Goal: Task Accomplishment & Management: Manage account settings

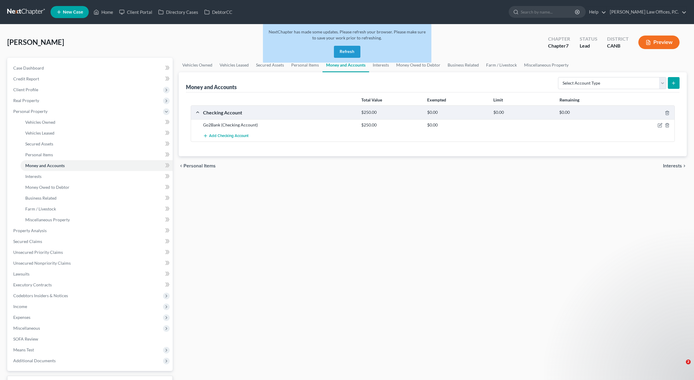
click at [338, 51] on button "Refresh" at bounding box center [347, 52] width 26 height 12
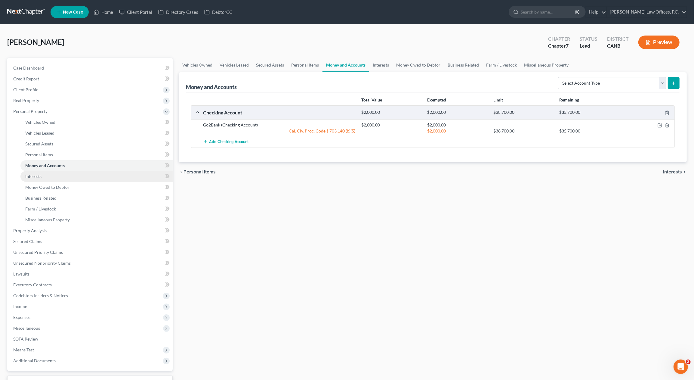
click at [104, 176] on link "Interests" at bounding box center [96, 176] width 152 height 11
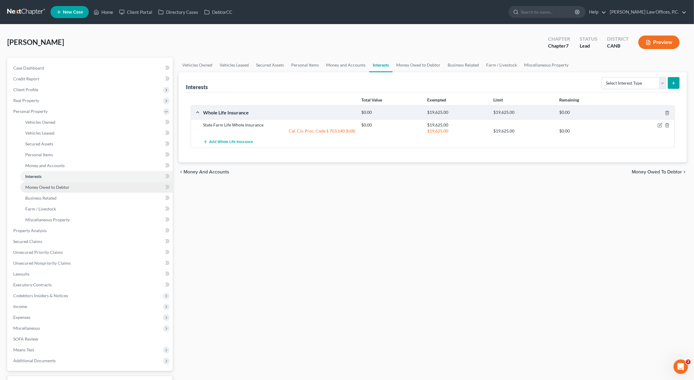
click at [94, 184] on link "Money Owed to Debtor" at bounding box center [96, 187] width 152 height 11
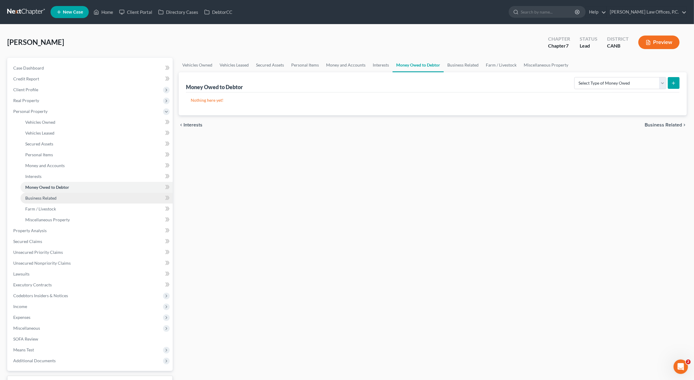
click at [83, 200] on link "Business Related" at bounding box center [96, 198] width 152 height 11
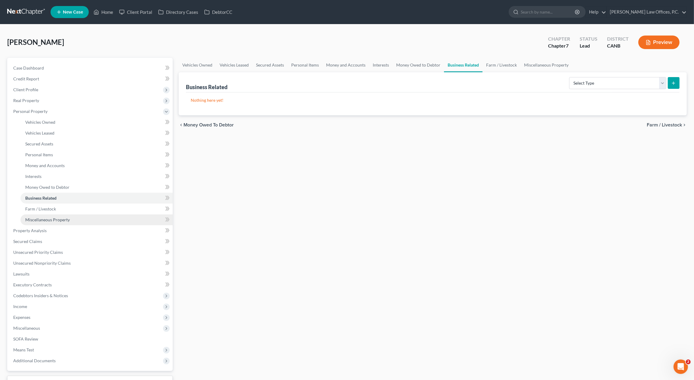
click at [79, 217] on link "Miscellaneous Property" at bounding box center [96, 219] width 152 height 11
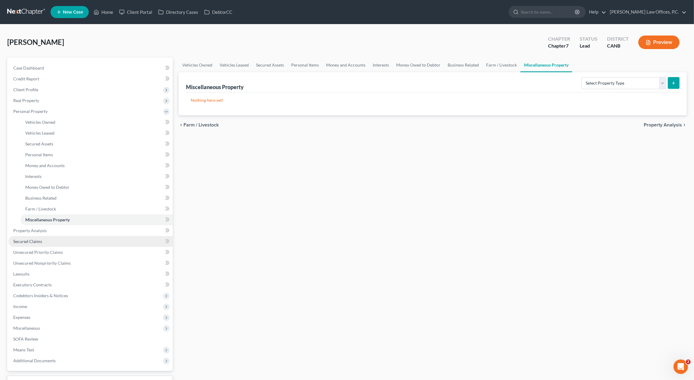
click at [57, 236] on link "Secured Claims" at bounding box center [90, 241] width 164 height 11
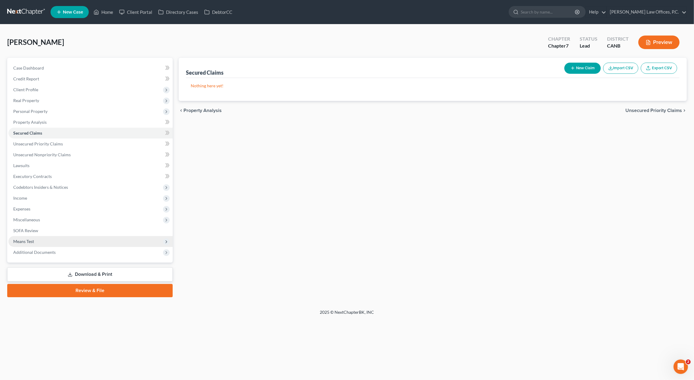
click at [70, 238] on span "Means Test" at bounding box center [90, 241] width 164 height 11
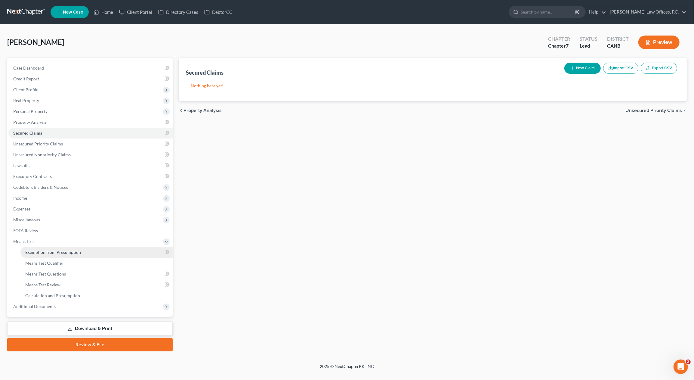
click at [69, 250] on span "Exemption from Presumption" at bounding box center [53, 251] width 56 height 5
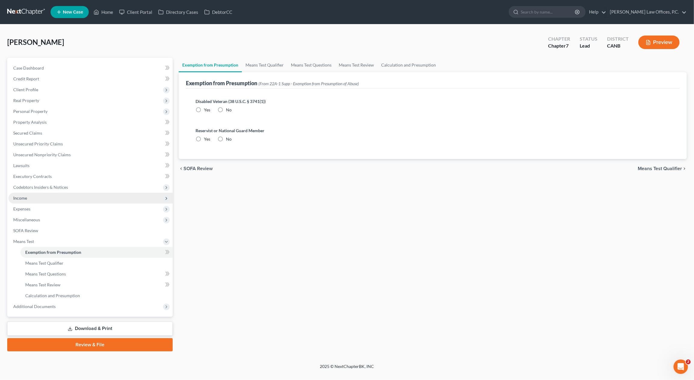
click at [63, 196] on span "Income" at bounding box center [90, 198] width 164 height 11
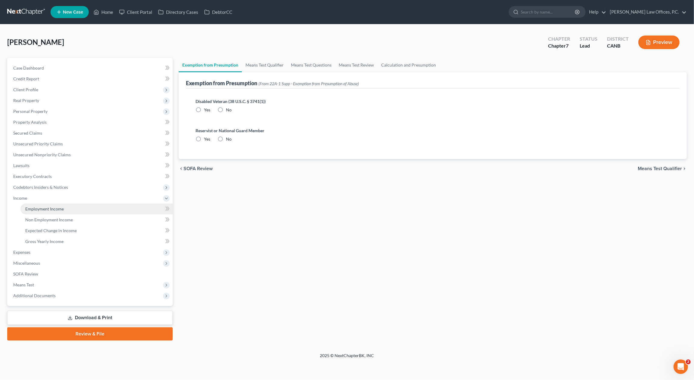
click at [59, 206] on span "Employment Income" at bounding box center [44, 208] width 39 height 5
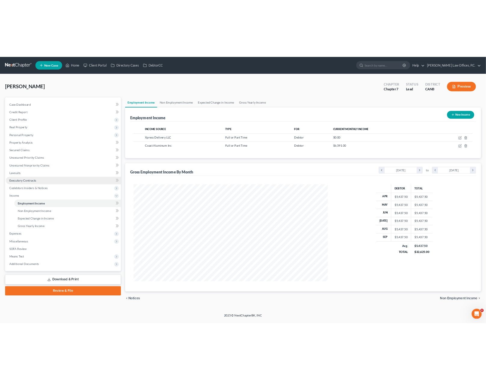
scroll to position [138, 289]
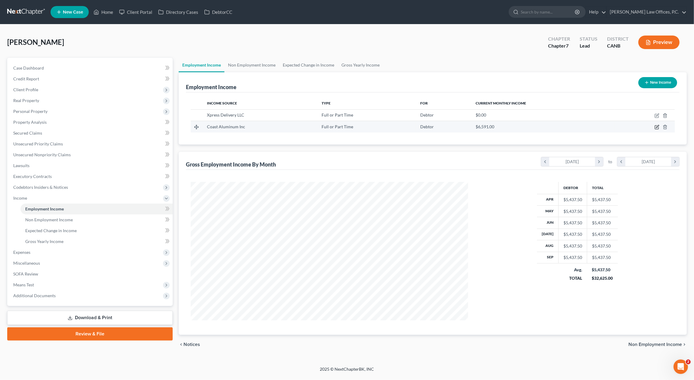
click at [657, 127] on icon "button" at bounding box center [657, 126] width 3 height 3
select select "0"
select select "4"
select select "2"
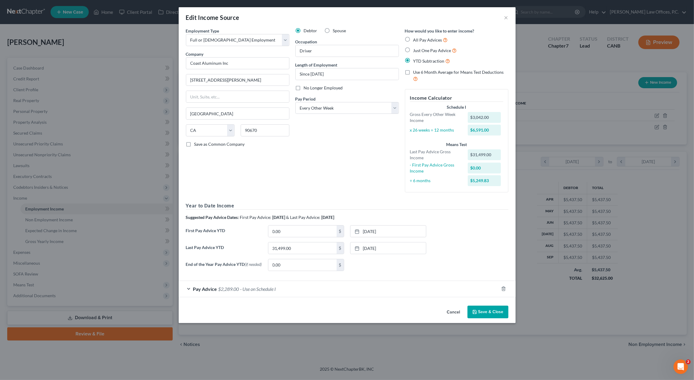
click at [487, 311] on button "Save & Close" at bounding box center [487, 311] width 41 height 13
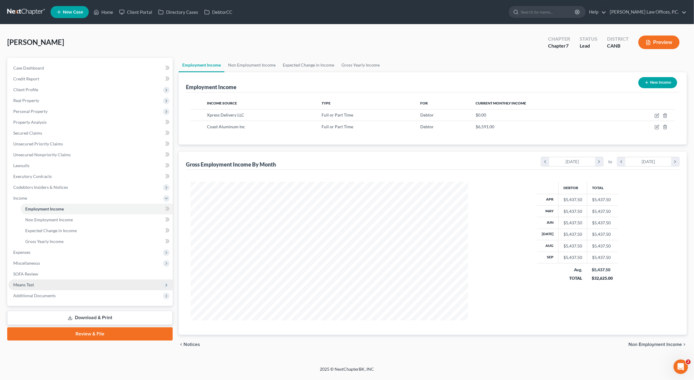
click at [100, 283] on span "Means Test" at bounding box center [90, 284] width 164 height 11
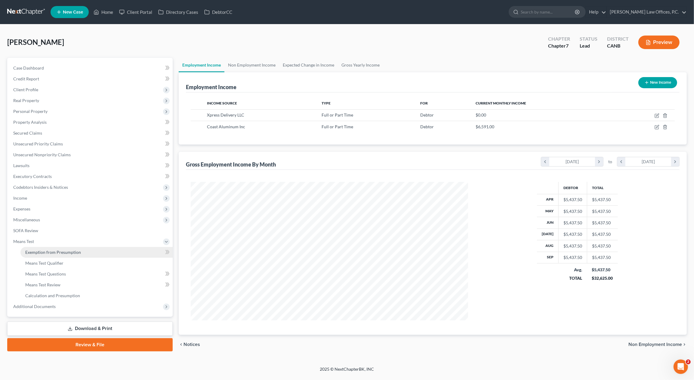
click at [139, 250] on link "Exemption from Presumption" at bounding box center [96, 252] width 152 height 11
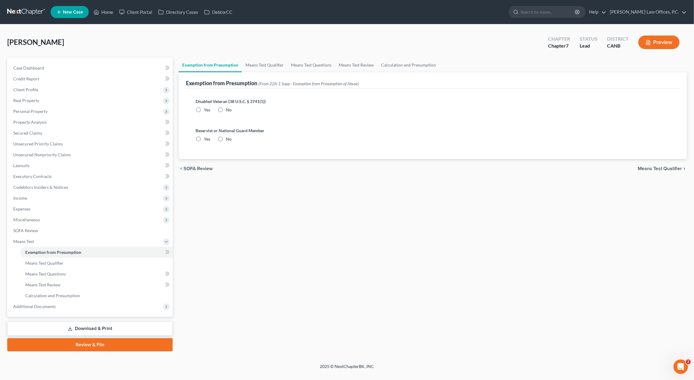
click at [226, 107] on label "No" at bounding box center [229, 110] width 6 height 6
click at [228, 107] on input "No" at bounding box center [230, 109] width 4 height 4
radio input "true"
click at [226, 138] on label "No" at bounding box center [229, 139] width 6 height 6
click at [228, 138] on input "No" at bounding box center [230, 138] width 4 height 4
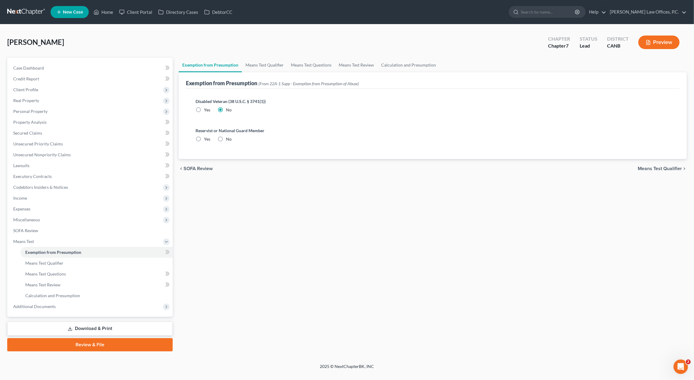
radio input "true"
click at [260, 66] on link "Means Test Qualifier" at bounding box center [264, 65] width 45 height 14
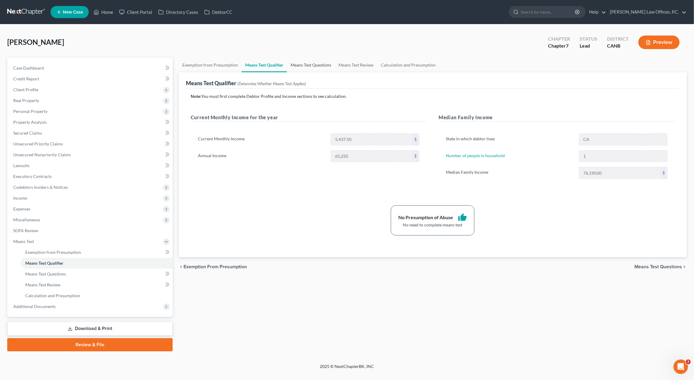
click at [322, 61] on link "Means Test Questions" at bounding box center [311, 65] width 48 height 14
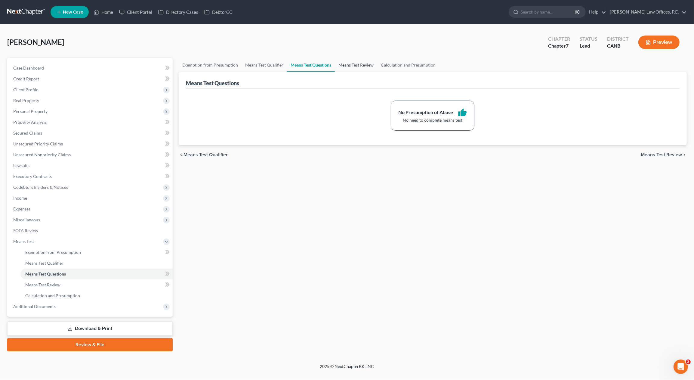
click at [357, 64] on link "Means Test Review" at bounding box center [356, 65] width 42 height 14
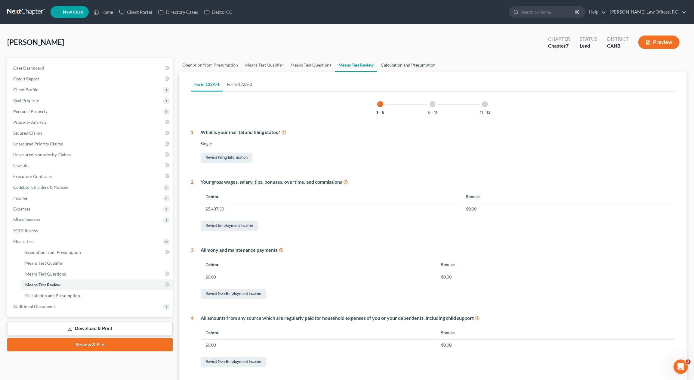
click at [397, 65] on link "Calculation and Presumption" at bounding box center [408, 65] width 62 height 14
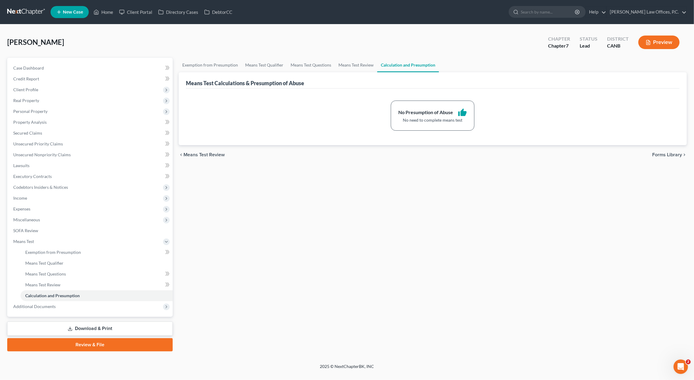
click at [115, 325] on link "Download & Print" at bounding box center [89, 328] width 165 height 14
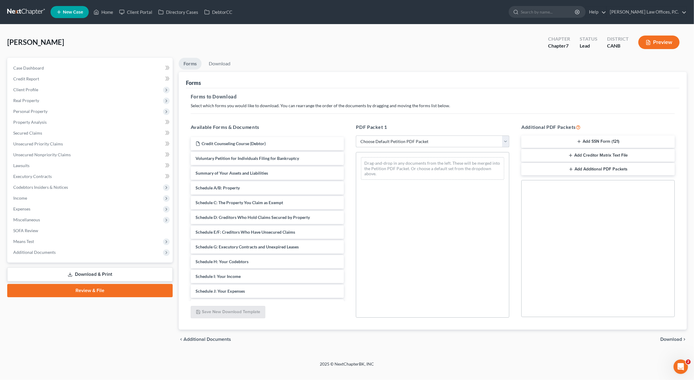
click at [415, 143] on select "Choose Default Petition PDF Packet Complete Bankruptcy Petition (all forms and …" at bounding box center [432, 141] width 153 height 12
select select "0"
click at [356, 135] on select "Choose Default Petition PDF Packet Complete Bankruptcy Petition (all forms and …" at bounding box center [432, 141] width 153 height 12
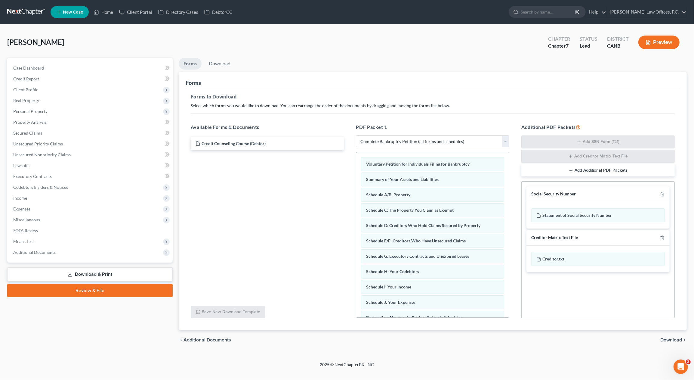
click at [670, 338] on span "Download" at bounding box center [671, 339] width 22 height 5
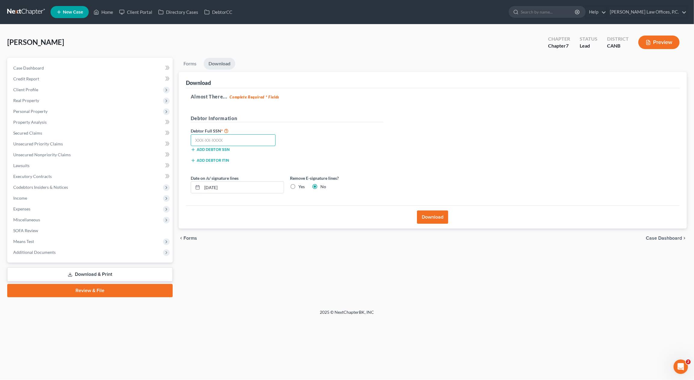
click at [221, 144] on input "text" at bounding box center [233, 140] width 85 height 12
type input "603-98-1240"
click at [298, 187] on label "Yes" at bounding box center [301, 186] width 6 height 6
click at [301, 187] on input "Yes" at bounding box center [303, 185] width 4 height 4
radio input "true"
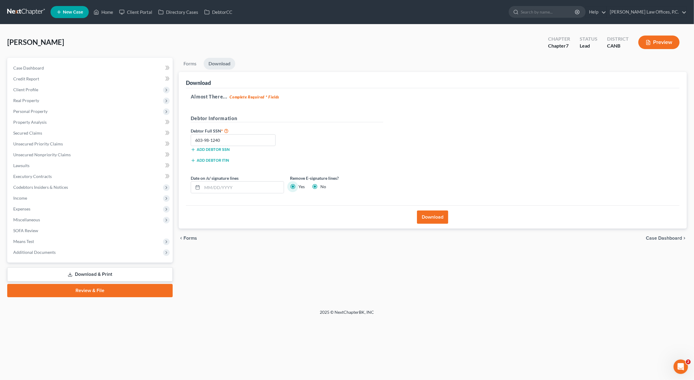
radio input "false"
click at [448, 220] on button "Download" at bounding box center [432, 216] width 31 height 13
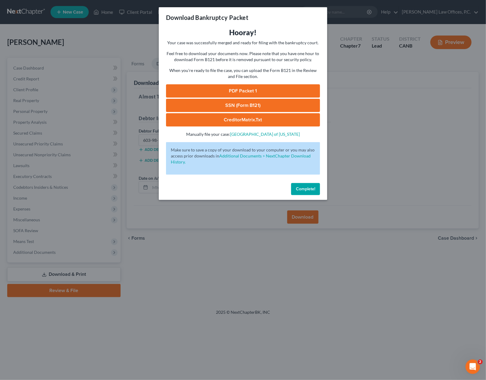
click at [225, 89] on link "PDF Packet 1" at bounding box center [243, 90] width 154 height 13
click at [209, 105] on link "SSN (Form B121)" at bounding box center [243, 105] width 154 height 13
click at [301, 186] on span "Complete!" at bounding box center [305, 188] width 19 height 5
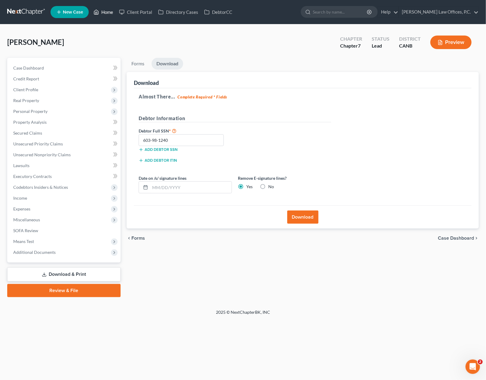
click at [109, 14] on link "Home" at bounding box center [104, 12] width 26 height 11
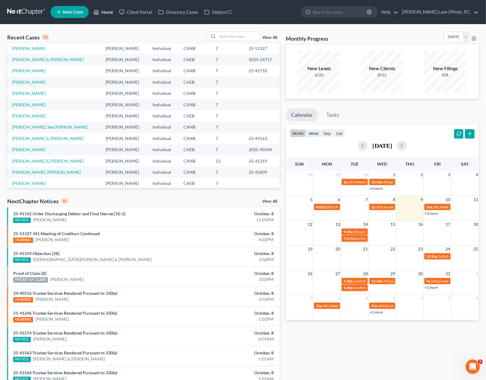
scroll to position [41, 0]
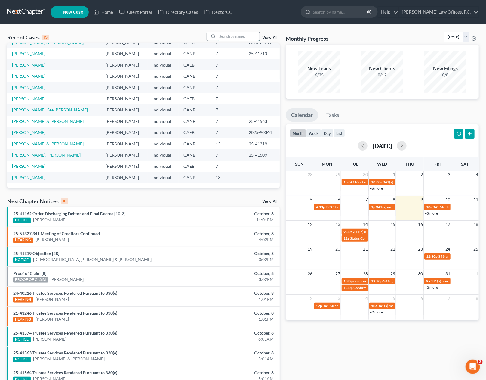
click at [243, 36] on input "search" at bounding box center [238, 36] width 42 height 9
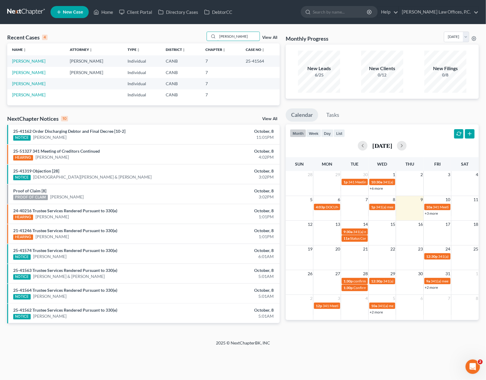
type input "brandon"
click at [28, 60] on link "[PERSON_NAME]" at bounding box center [28, 60] width 33 height 5
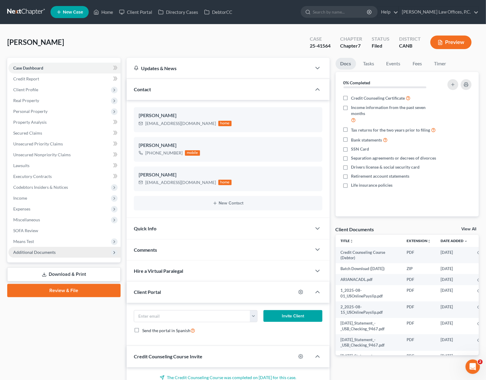
click at [70, 249] on span "Additional Documents" at bounding box center [64, 252] width 112 height 11
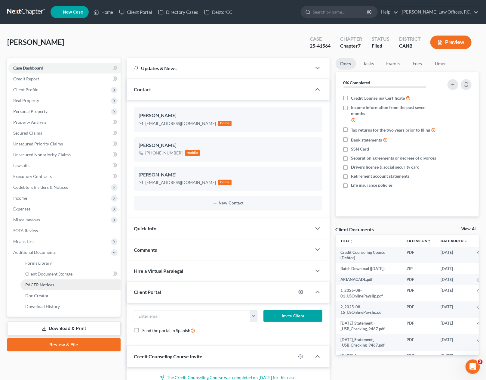
click at [71, 283] on link "PACER Notices" at bounding box center [70, 284] width 100 height 11
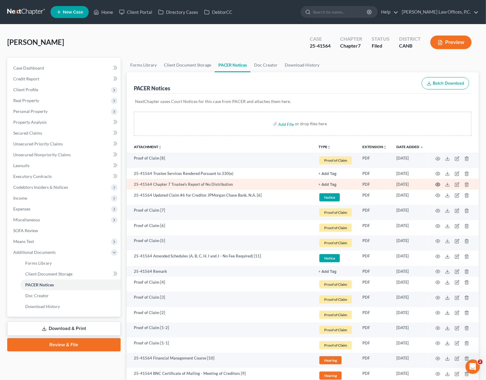
click at [439, 185] on icon "button" at bounding box center [438, 184] width 5 height 5
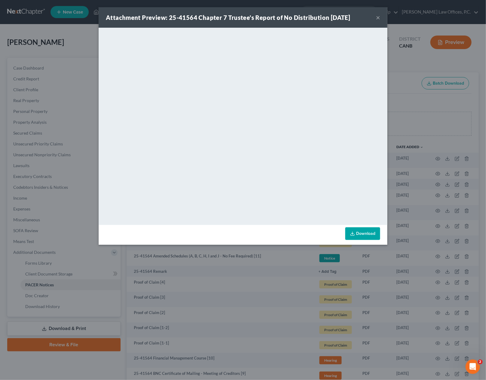
click at [379, 17] on button "×" at bounding box center [378, 17] width 4 height 7
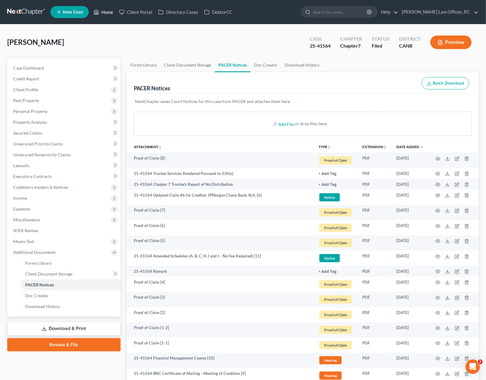
click at [107, 11] on link "Home" at bounding box center [104, 12] width 26 height 11
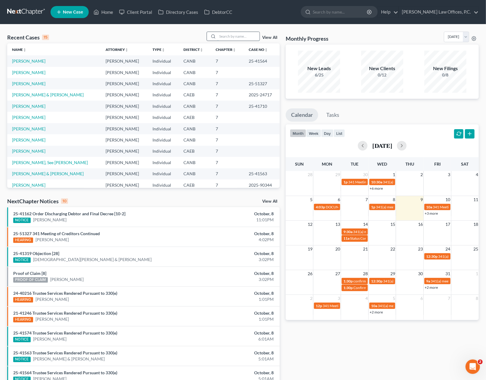
click at [228, 36] on input "search" at bounding box center [238, 36] width 42 height 9
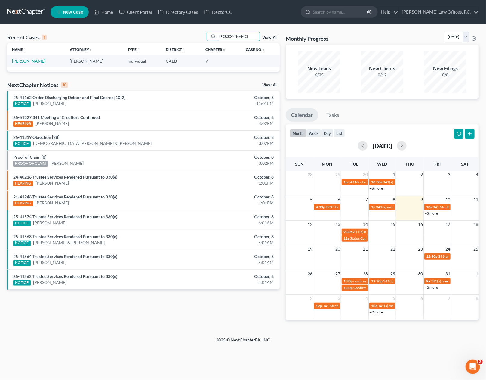
type input "guevara"
click at [34, 63] on link "[PERSON_NAME]" at bounding box center [28, 60] width 33 height 5
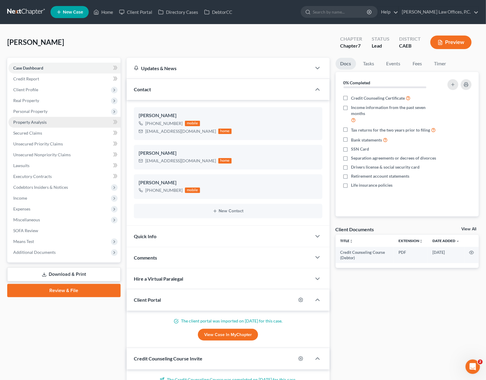
drag, startPoint x: 56, startPoint y: 122, endPoint x: 57, endPoint y: 125, distance: 3.1
click at [56, 122] on link "Property Analysis" at bounding box center [64, 122] width 112 height 11
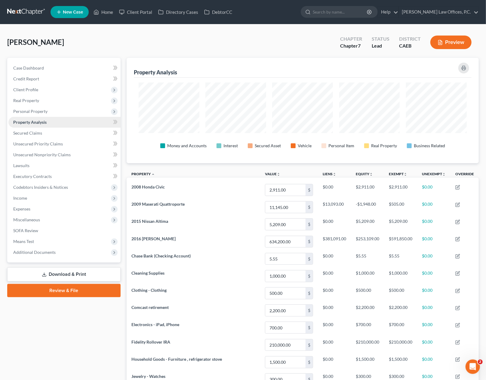
scroll to position [105, 352]
click at [58, 114] on span "Personal Property" at bounding box center [64, 111] width 112 height 11
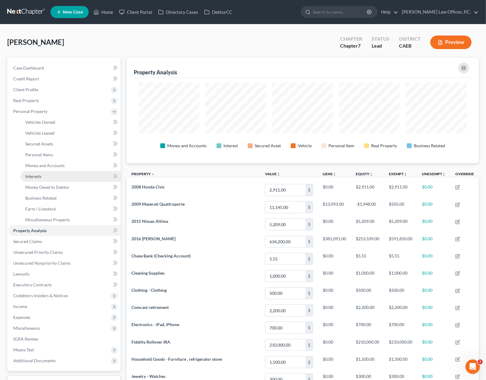
click at [58, 177] on link "Interests" at bounding box center [70, 176] width 100 height 11
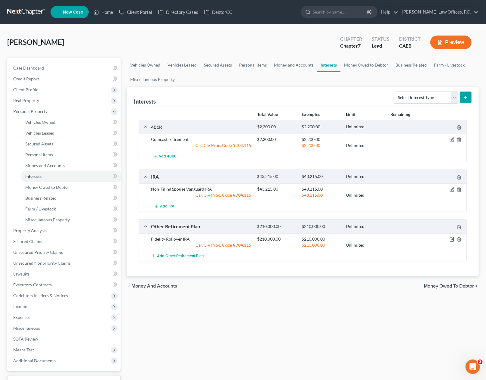
click at [451, 240] on icon "button" at bounding box center [452, 239] width 5 height 5
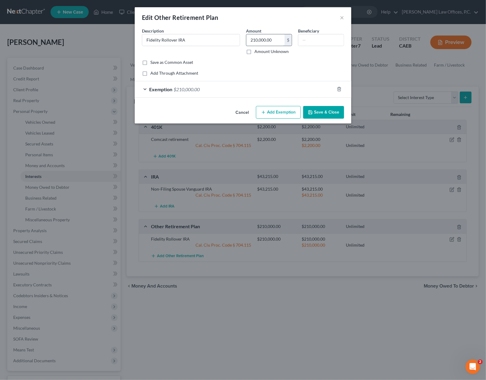
click at [261, 39] on input "210,000.00" at bounding box center [265, 39] width 38 height 11
type input "220,000"
click at [234, 88] on div "Exemption $210,000.00" at bounding box center [235, 89] width 200 height 16
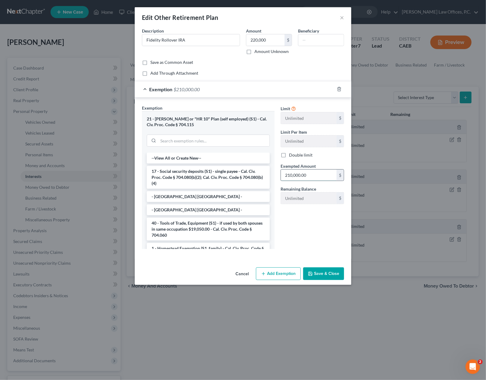
click at [306, 172] on input "210,000.00" at bounding box center [309, 174] width 56 height 11
type input "220,000"
click at [324, 272] on button "Save & Close" at bounding box center [323, 273] width 41 height 13
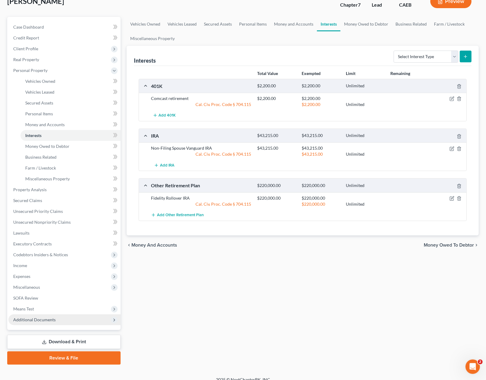
scroll to position [47, 0]
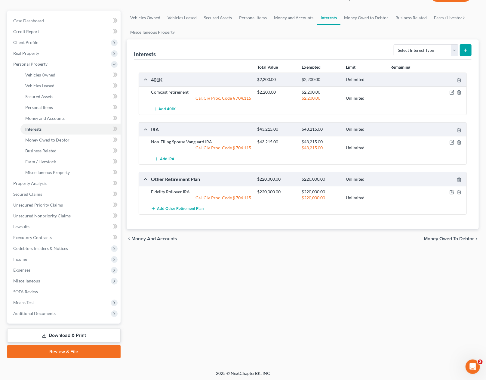
click at [81, 333] on link "Download & Print" at bounding box center [63, 335] width 113 height 14
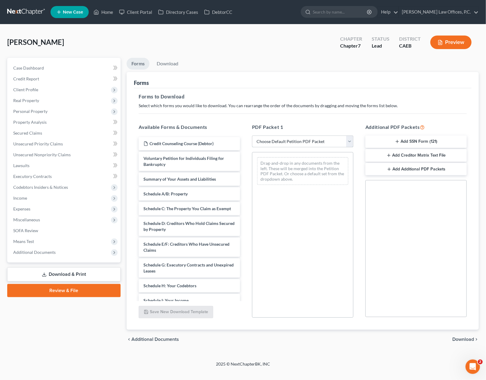
click at [308, 141] on select "Choose Default Petition PDF Packet Complete Bankruptcy Petition (all forms and …" at bounding box center [302, 141] width 101 height 12
select select "0"
click at [252, 135] on select "Choose Default Petition PDF Packet Complete Bankruptcy Petition (all forms and …" at bounding box center [302, 141] width 101 height 12
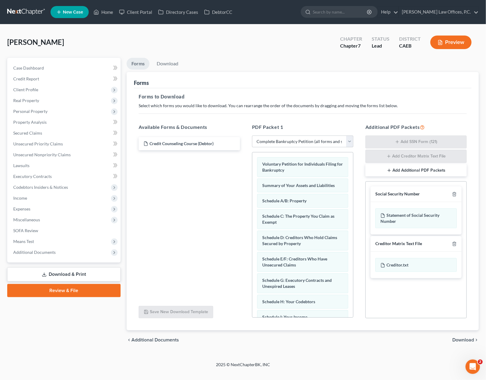
click at [459, 337] on span "Download" at bounding box center [463, 339] width 22 height 5
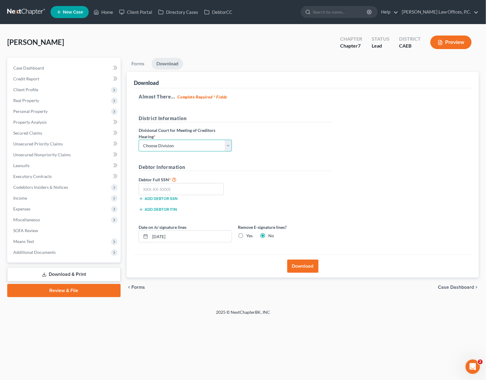
click at [197, 147] on select "Choose Division Fresno Modesto Sacramento" at bounding box center [185, 146] width 93 height 12
select select "2"
click at [139, 140] on select "Choose Division Fresno Modesto Sacramento" at bounding box center [185, 146] width 93 height 12
click at [184, 238] on input "10/09/2025" at bounding box center [191, 235] width 82 height 11
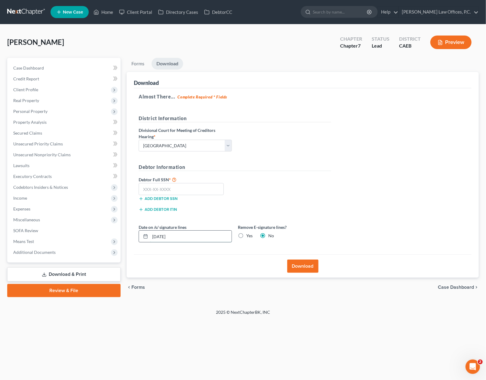
click at [184, 238] on input "10/09/2025" at bounding box center [191, 235] width 82 height 11
click at [246, 236] on label "Yes" at bounding box center [249, 236] width 6 height 6
click at [249, 236] on input "Yes" at bounding box center [251, 235] width 4 height 4
radio input "true"
radio input "false"
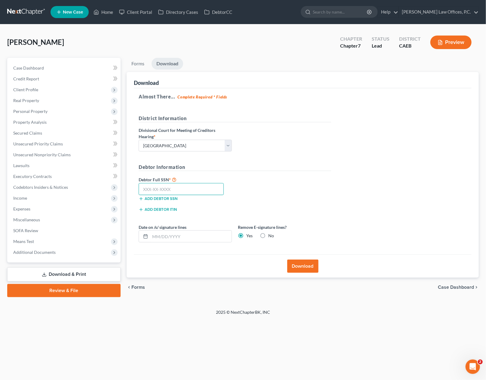
click at [180, 187] on input "text" at bounding box center [181, 189] width 85 height 12
paste input "618-03-4306"
type input "618-03-4306"
click at [296, 264] on button "Download" at bounding box center [302, 265] width 31 height 13
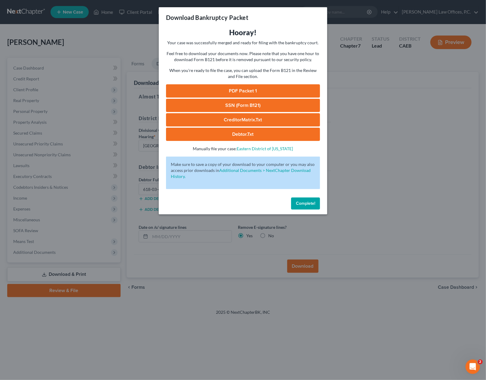
click at [278, 89] on link "PDF Packet 1" at bounding box center [243, 90] width 154 height 13
click at [302, 206] on button "Complete!" at bounding box center [305, 203] width 29 height 12
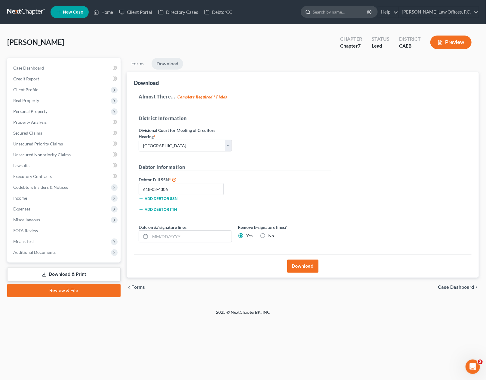
click at [358, 8] on input "search" at bounding box center [340, 11] width 55 height 11
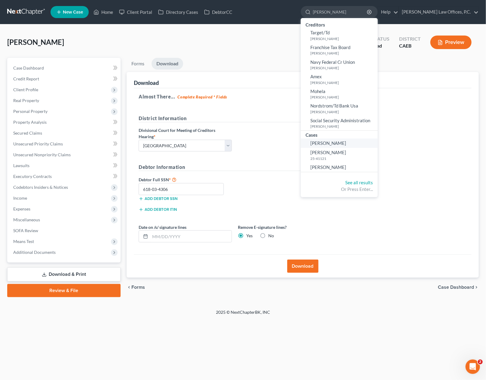
type input "taylor"
click at [341, 144] on span "[PERSON_NAME]" at bounding box center [328, 142] width 36 height 5
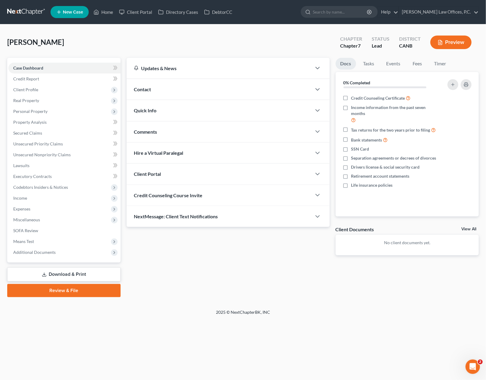
click at [183, 110] on div "Quick Info" at bounding box center [219, 110] width 185 height 21
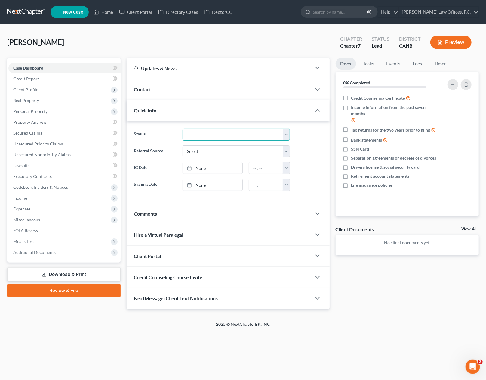
click at [286, 137] on select "Discharged Discharged & Reported Discharge Litigation Dismissal Notice Dismisse…" at bounding box center [236, 134] width 107 height 12
select select "8"
click at [183, 128] on select "Discharged Discharged & Reported Discharge Litigation Dismissal Notice Dismisse…" at bounding box center [236, 134] width 107 height 12
click at [107, 9] on link "Home" at bounding box center [104, 12] width 26 height 11
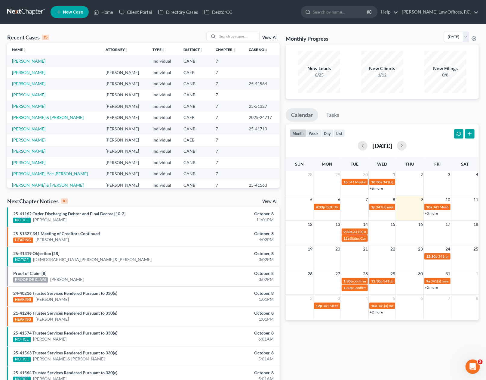
click at [269, 39] on link "View All" at bounding box center [269, 37] width 15 height 4
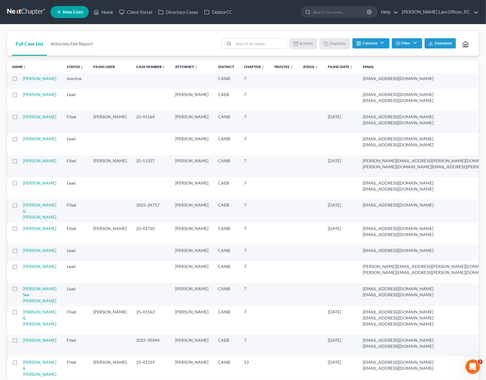
click at [20, 80] on label at bounding box center [20, 80] width 0 height 0
click at [23, 79] on input "checkbox" at bounding box center [25, 78] width 4 height 4
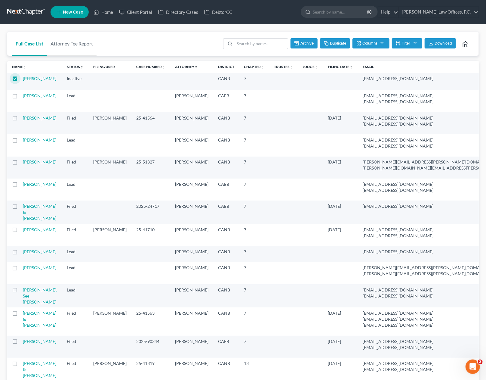
click at [300, 45] on button "Archive" at bounding box center [304, 43] width 27 height 10
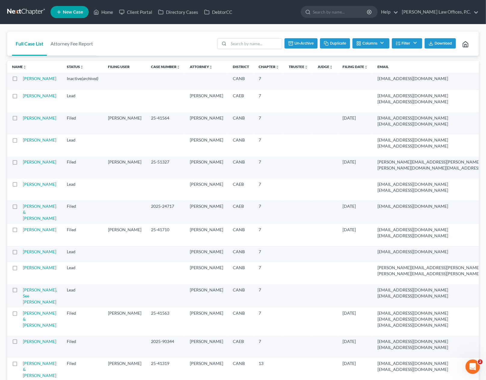
checkbox input "false"
click at [106, 10] on link "Home" at bounding box center [104, 12] width 26 height 11
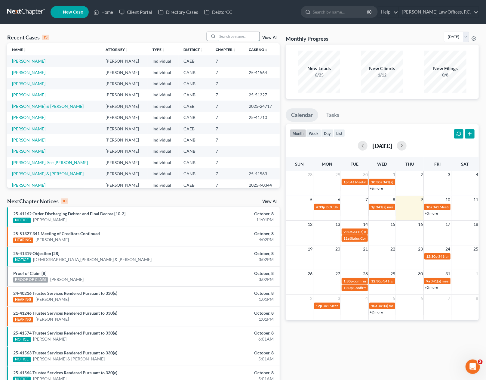
click at [238, 36] on input "search" at bounding box center [238, 36] width 42 height 9
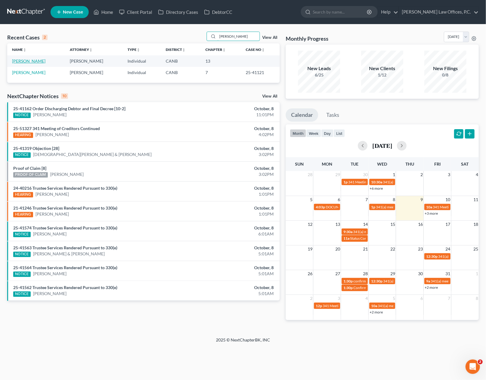
type input "taylor"
click at [28, 62] on link "[PERSON_NAME]" at bounding box center [28, 60] width 33 height 5
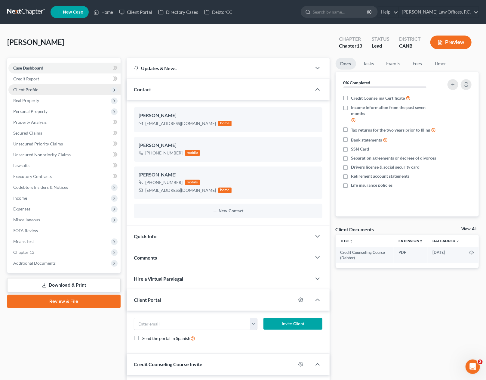
click at [84, 90] on span "Client Profile" at bounding box center [64, 89] width 112 height 11
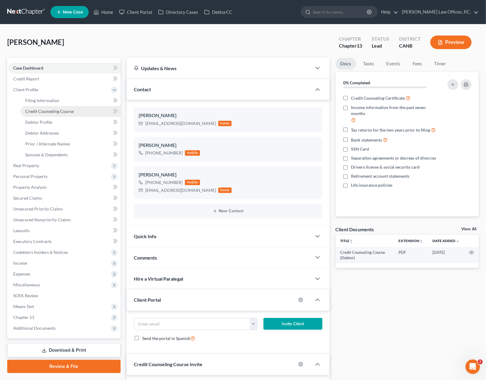
click at [61, 114] on link "Credit Counseling Course" at bounding box center [70, 111] width 100 height 11
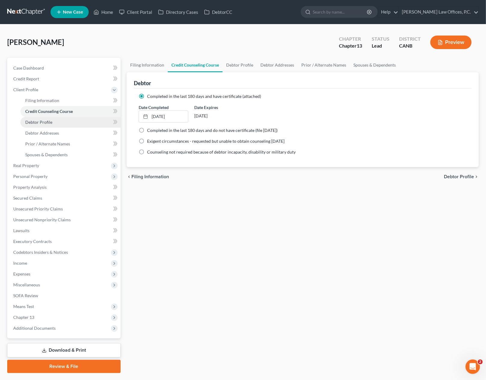
scroll to position [15, 0]
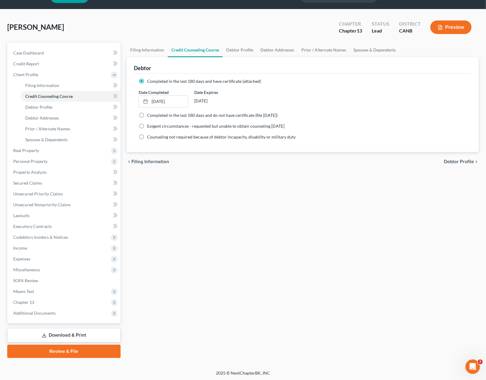
click at [82, 354] on link "Review & File" at bounding box center [63, 350] width 113 height 13
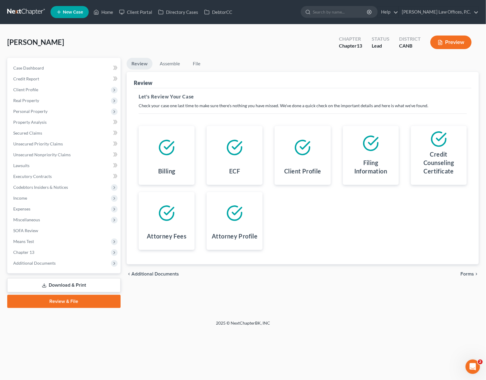
click at [468, 274] on span "Forms" at bounding box center [468, 273] width 14 height 5
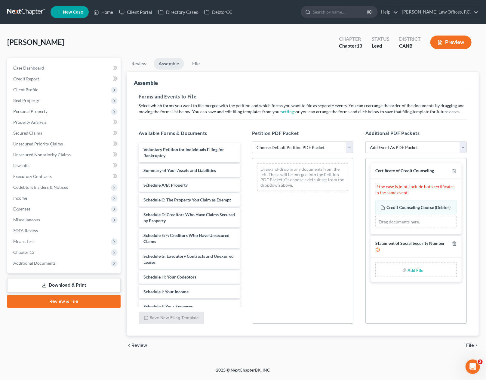
click at [279, 145] on select "Choose Default Petition PDF Packet Emergency Filing (Voluntary Petition and Cre…" at bounding box center [302, 147] width 101 height 12
select select "1"
click at [252, 141] on select "Choose Default Petition PDF Packet Emergency Filing (Voluntary Petition and Cre…" at bounding box center [302, 147] width 101 height 12
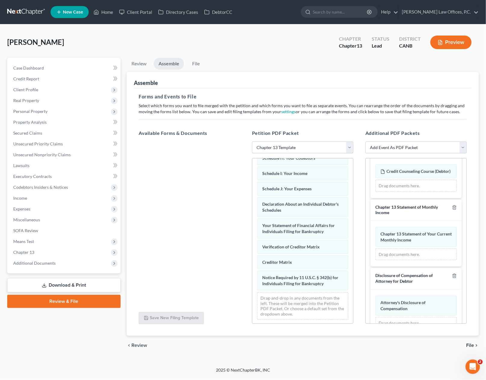
scroll to position [37, 0]
click at [31, 264] on span "Additional Documents" at bounding box center [34, 262] width 42 height 5
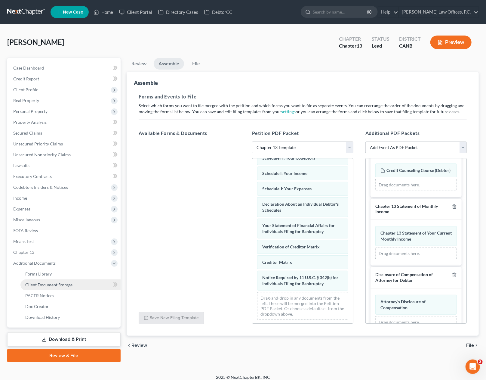
click at [72, 285] on link "Client Document Storage" at bounding box center [70, 284] width 100 height 11
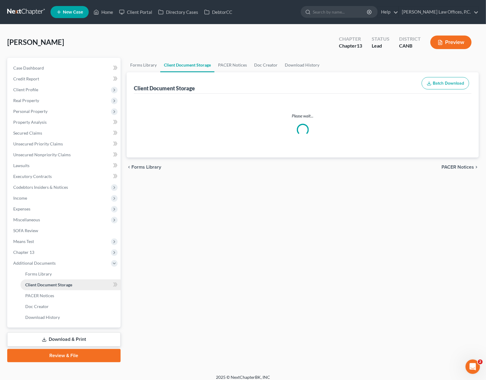
select select "0"
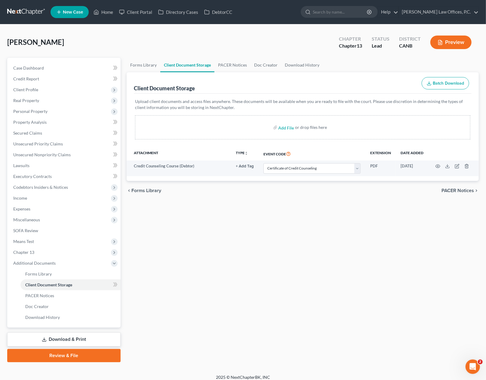
select select "0"
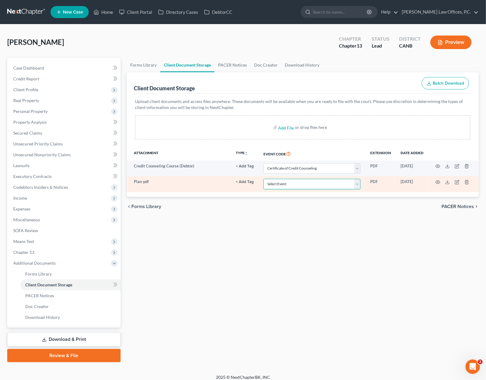
click at [298, 181] on select "Select Event Certificate of Credit Counseling Chapter 13 Calculation of Disposa…" at bounding box center [312, 184] width 97 height 11
select select "2"
click at [264, 179] on select "Select Event Certificate of Credit Counseling Chapter 13 Calculation of Disposa…" at bounding box center [312, 184] width 97 height 11
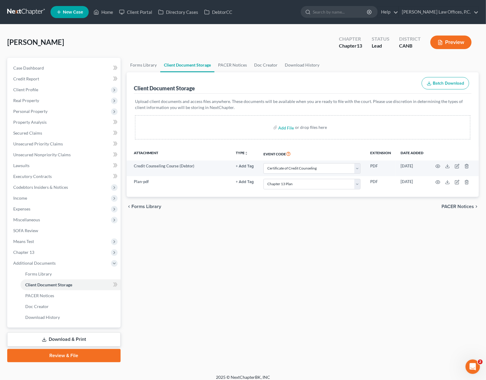
click at [75, 356] on link "Review & File" at bounding box center [63, 355] width 113 height 13
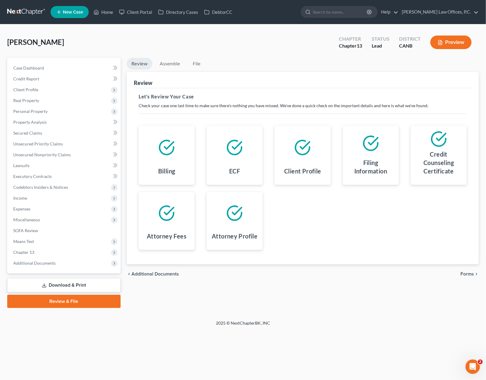
click at [464, 273] on span "Forms" at bounding box center [468, 273] width 14 height 5
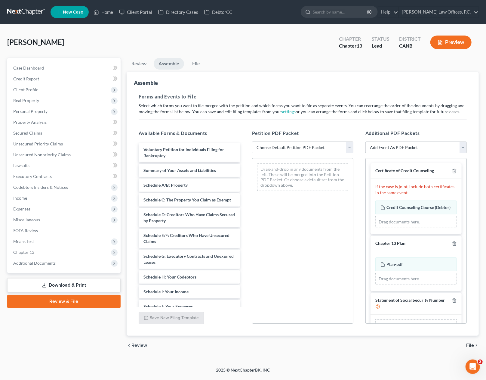
click at [323, 146] on select "Choose Default Petition PDF Packet Emergency Filing (Voluntary Petition and Cre…" at bounding box center [302, 147] width 101 height 12
select select "1"
click at [252, 141] on select "Choose Default Petition PDF Packet Emergency Filing (Voluntary Petition and Cre…" at bounding box center [302, 147] width 101 height 12
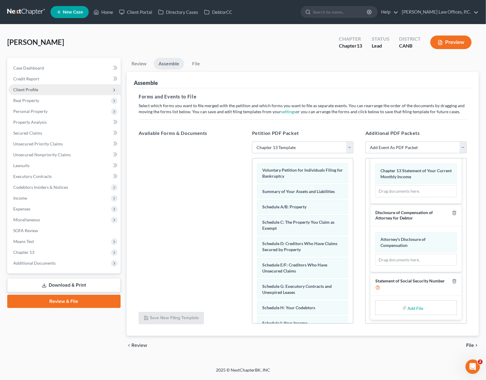
click at [71, 90] on span "Client Profile" at bounding box center [64, 89] width 112 height 11
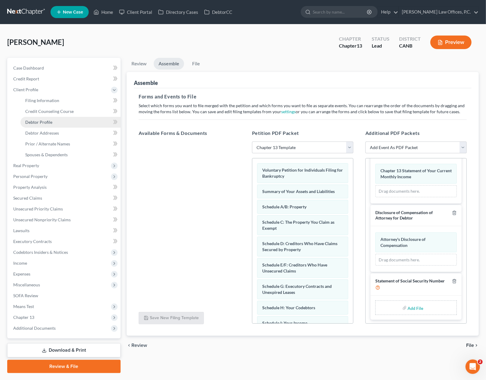
click at [64, 125] on link "Debtor Profile" at bounding box center [70, 122] width 100 height 11
select select "0"
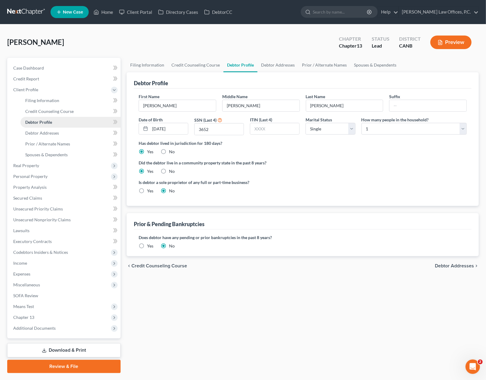
radio input "true"
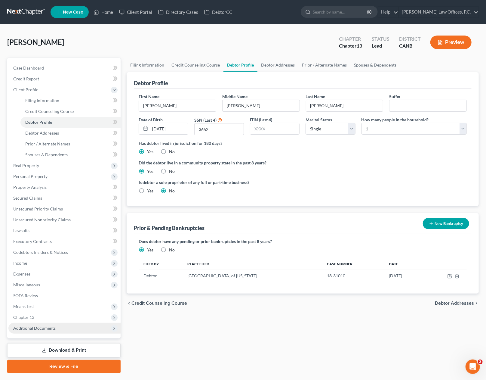
click at [80, 329] on span "Additional Documents" at bounding box center [64, 327] width 112 height 11
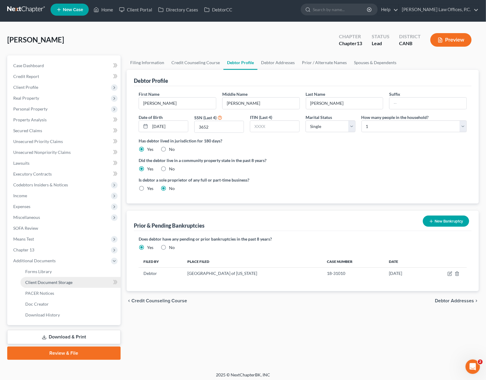
scroll to position [3, 0]
click at [86, 283] on link "Client Document Storage" at bounding box center [70, 281] width 100 height 11
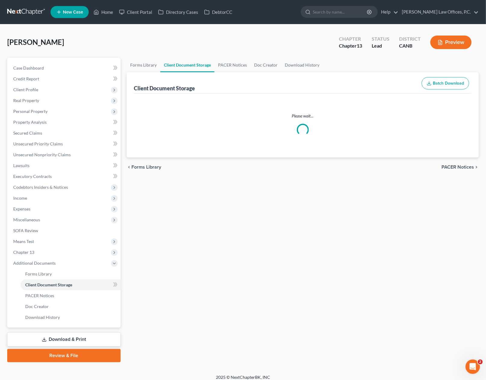
select select "0"
select select "2"
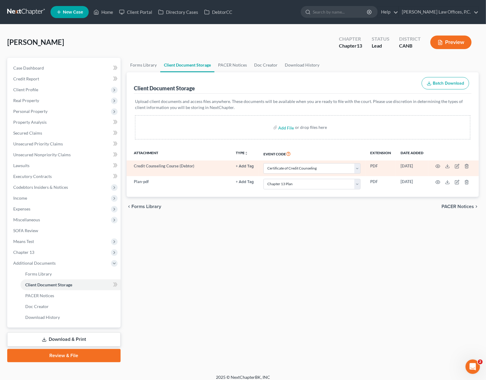
select select "0"
select select "2"
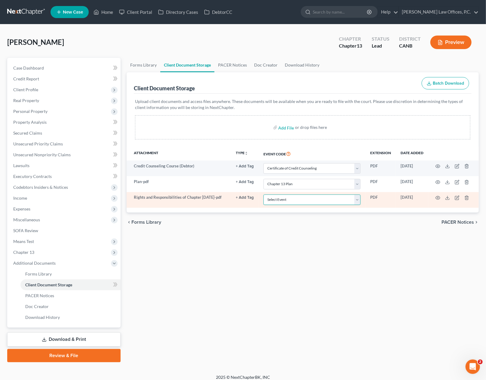
click at [287, 198] on select "Select Event Certificate of Credit Counseling Chapter 13 Calculation of Disposa…" at bounding box center [312, 199] width 97 height 11
select select "8"
click at [264, 194] on select "Select Event Certificate of Credit Counseling Chapter 13 Calculation of Disposa…" at bounding box center [312, 199] width 97 height 11
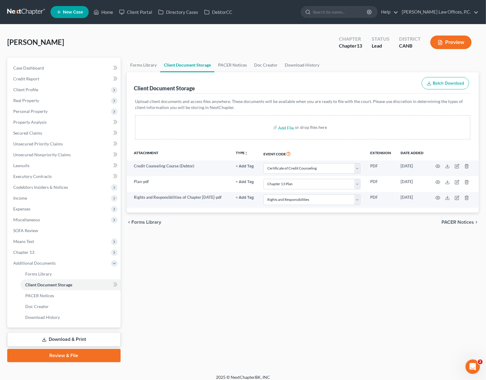
click at [86, 354] on link "Review & File" at bounding box center [63, 355] width 113 height 13
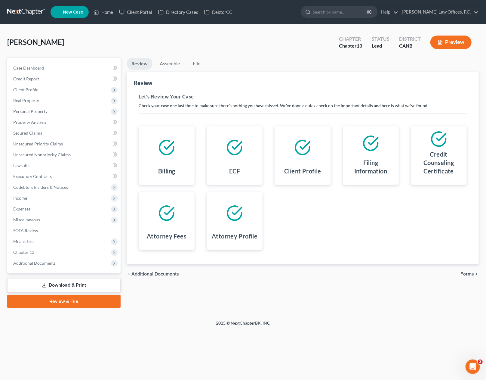
click at [465, 273] on span "Forms" at bounding box center [468, 273] width 14 height 5
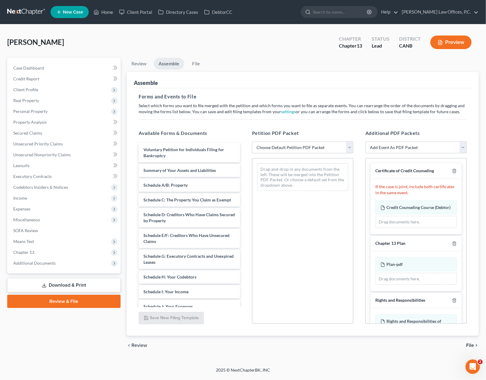
click at [301, 146] on select "Choose Default Petition PDF Packet Emergency Filing (Voluntary Petition and Cre…" at bounding box center [302, 147] width 101 height 12
select select "1"
click at [252, 141] on select "Choose Default Petition PDF Packet Emergency Filing (Voluntary Petition and Cre…" at bounding box center [302, 147] width 101 height 12
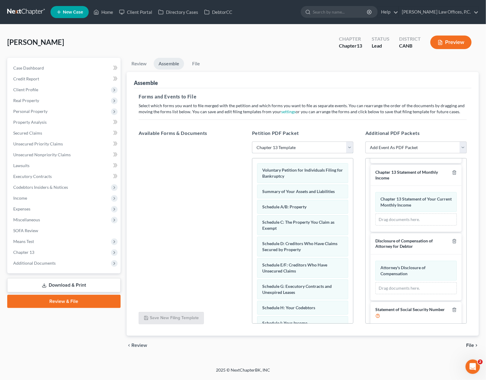
scroll to position [219, 0]
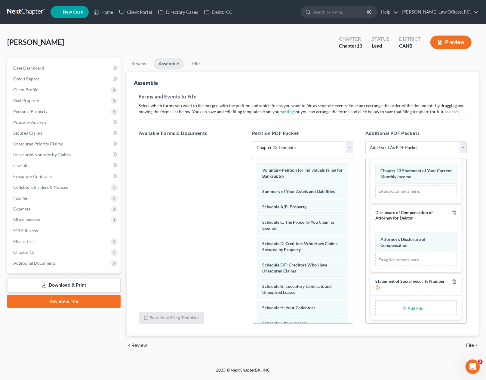
click at [414, 307] on input "file" at bounding box center [415, 307] width 14 height 11
type input "C:\fakepath\SSN STMT.pdf"
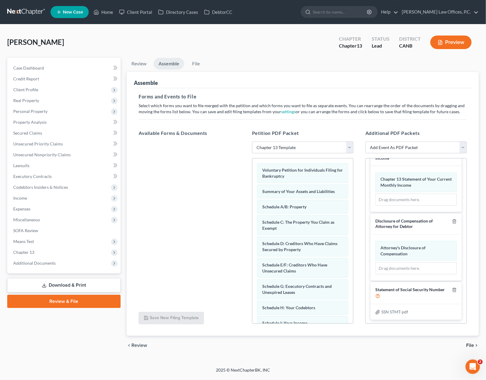
click at [470, 345] on span "File" at bounding box center [470, 345] width 8 height 5
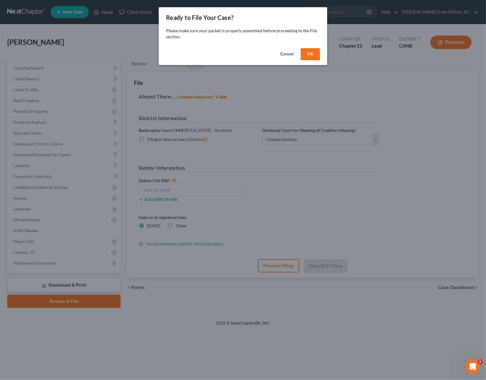
click at [309, 52] on button "OK" at bounding box center [310, 54] width 19 height 12
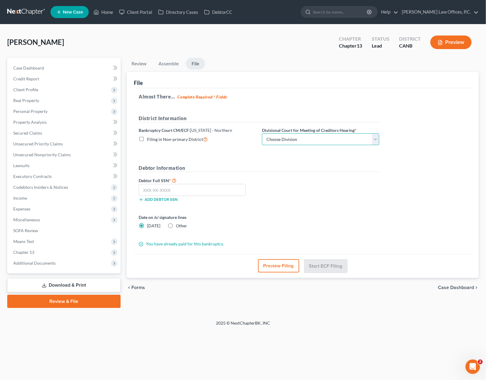
click at [287, 142] on select "Choose Division Oakland San Francisco San Jose Santa Rosa" at bounding box center [320, 139] width 117 height 12
select select "1"
click at [262, 133] on select "Choose Division Oakland San Francisco San Jose Santa Rosa" at bounding box center [320, 139] width 117 height 12
click at [343, 143] on select "Choose Division Oakland San Francisco San Jose Santa Rosa" at bounding box center [320, 139] width 117 height 12
click at [219, 188] on input "text" at bounding box center [192, 190] width 107 height 12
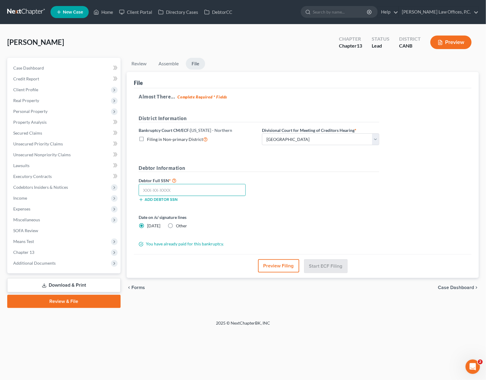
paste input "551-23-3652"
type input "551-23-3652"
click at [340, 264] on button "Start ECF Filing" at bounding box center [325, 265] width 43 height 13
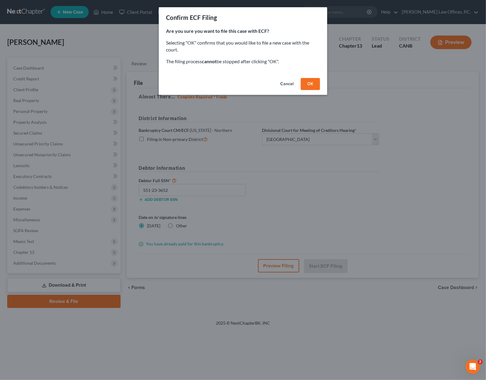
click at [309, 85] on button "OK" at bounding box center [310, 84] width 19 height 12
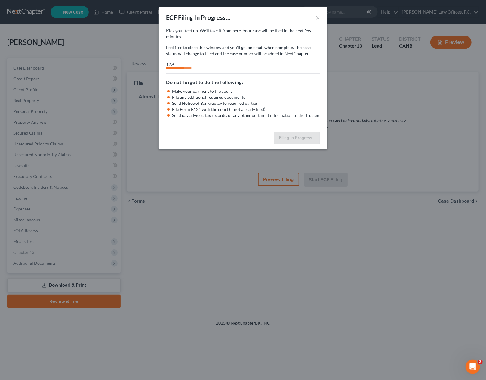
select select "1"
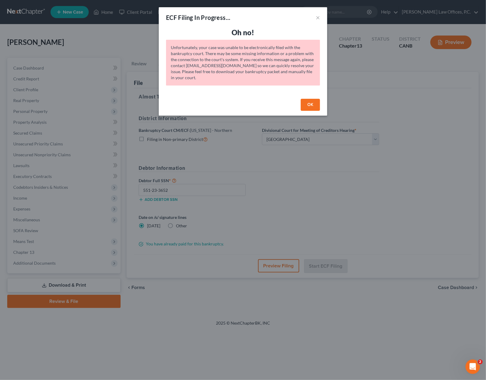
click at [315, 103] on button "OK" at bounding box center [310, 105] width 19 height 12
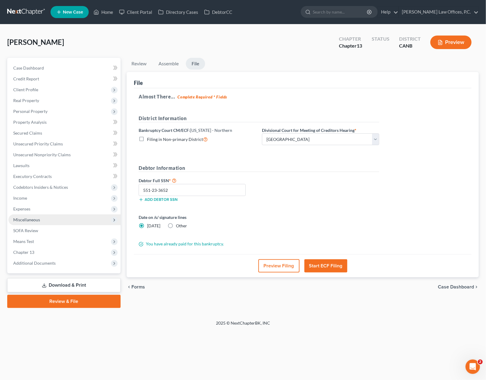
click at [60, 223] on span "Miscellaneous" at bounding box center [64, 219] width 112 height 11
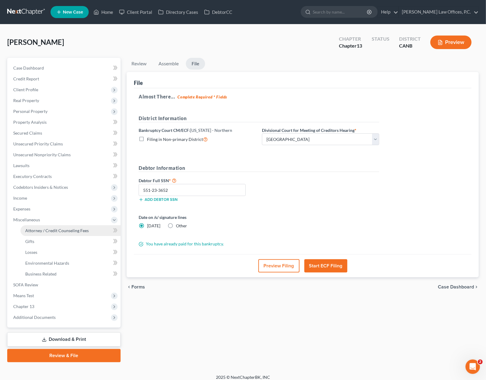
click at [57, 228] on span "Attorney / Credit Counseling Fees" at bounding box center [56, 230] width 63 height 5
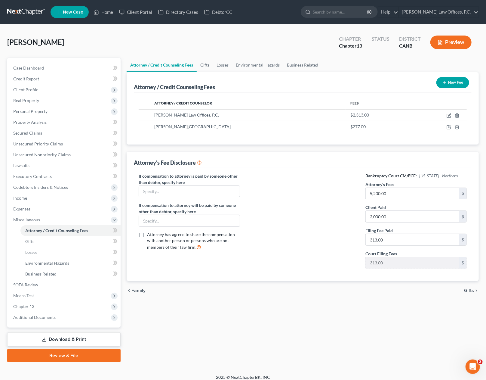
drag, startPoint x: 67, startPoint y: 354, endPoint x: 72, endPoint y: 350, distance: 5.8
click at [67, 354] on link "Review & File" at bounding box center [63, 355] width 113 height 13
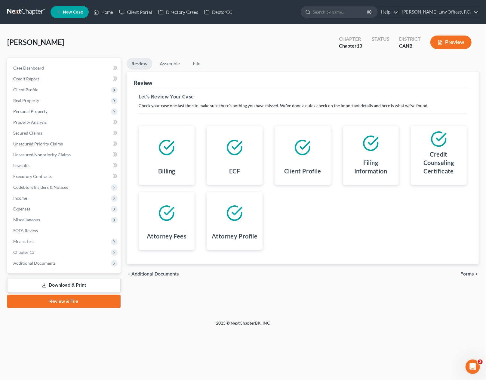
click at [466, 273] on span "Forms" at bounding box center [468, 273] width 14 height 5
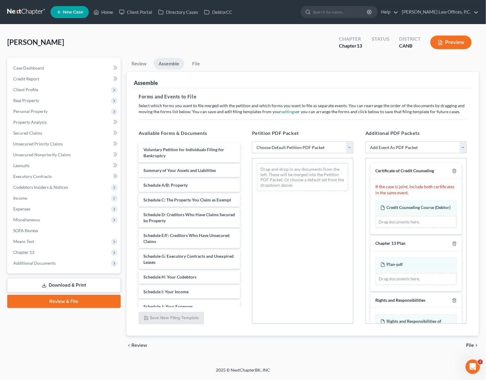
click at [318, 148] on select "Choose Default Petition PDF Packet Emergency Filing (Voluntary Petition and Cre…" at bounding box center [302, 147] width 101 height 12
select select "1"
click at [252, 141] on select "Choose Default Petition PDF Packet Emergency Filing (Voluntary Petition and Cre…" at bounding box center [302, 147] width 101 height 12
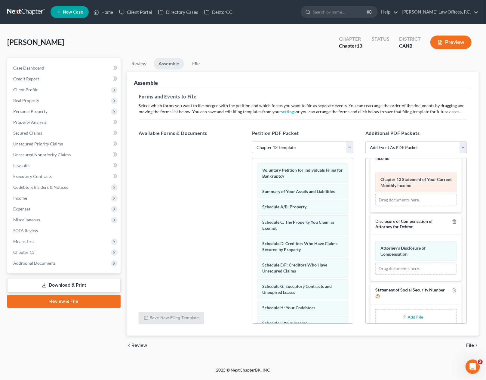
scroll to position [219, 0]
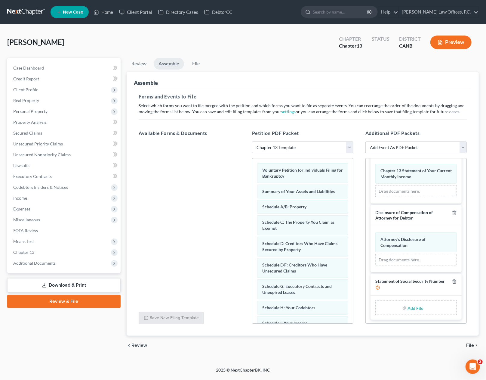
click at [418, 306] on input "file" at bounding box center [415, 307] width 14 height 11
type input "C:\fakepath\SSN STMT.pdf"
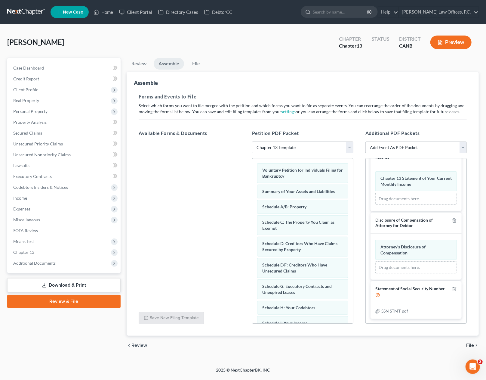
scroll to position [211, 0]
click at [470, 345] on span "File" at bounding box center [470, 345] width 8 height 5
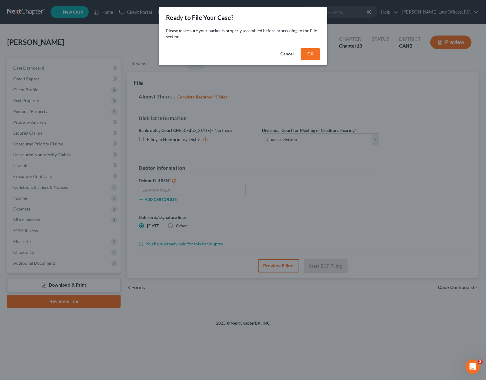
click at [310, 54] on button "OK" at bounding box center [310, 54] width 19 height 12
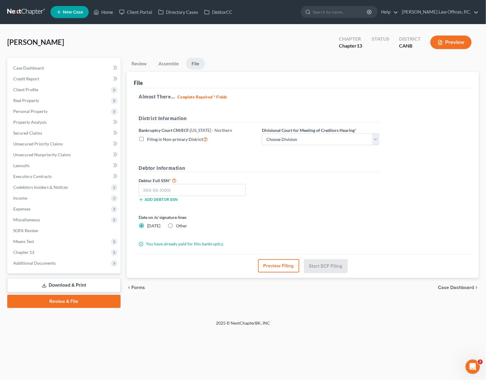
click at [308, 133] on label "Divisional Court for Meeting of Creditors Hearing *" at bounding box center [309, 130] width 94 height 6
click at [310, 135] on select "Choose Division Oakland San Francisco San Jose Santa Rosa" at bounding box center [320, 139] width 117 height 12
select select "1"
click at [262, 133] on select "Choose Division Oakland San Francisco San Jose Santa Rosa" at bounding box center [320, 139] width 117 height 12
click at [216, 187] on input "text" at bounding box center [192, 190] width 107 height 12
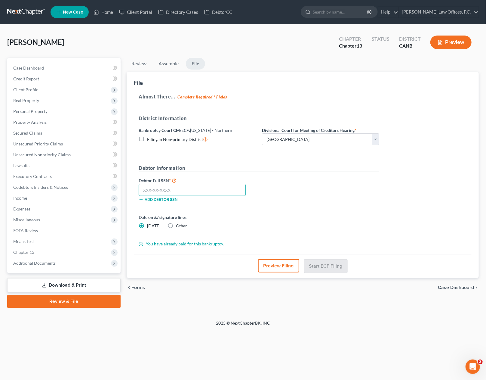
paste input "text"
click at [216, 189] on input "text" at bounding box center [192, 190] width 107 height 12
type input "551-23-3652"
click at [321, 267] on button "Start ECF Filing" at bounding box center [325, 265] width 43 height 13
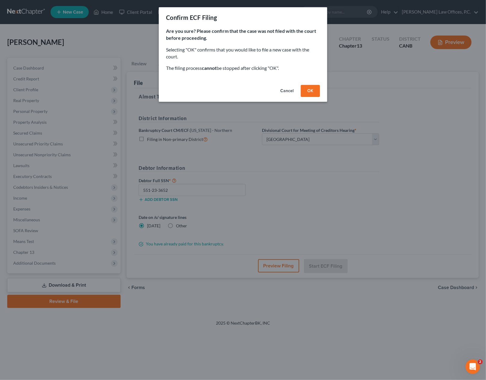
click at [315, 91] on button "OK" at bounding box center [310, 91] width 19 height 12
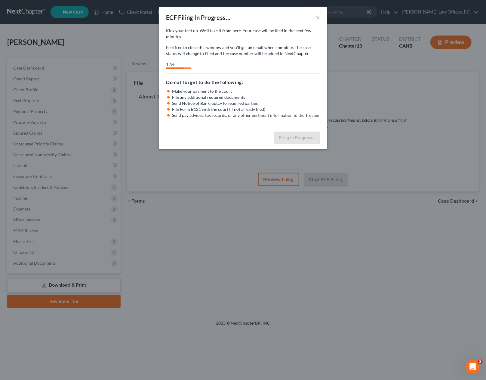
select select "1"
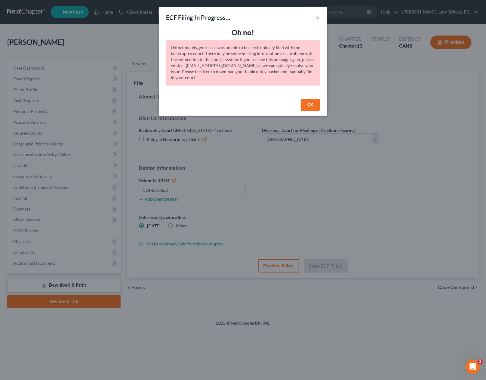
click at [321, 107] on div "OK" at bounding box center [243, 105] width 168 height 19
click at [309, 104] on button "OK" at bounding box center [310, 105] width 19 height 12
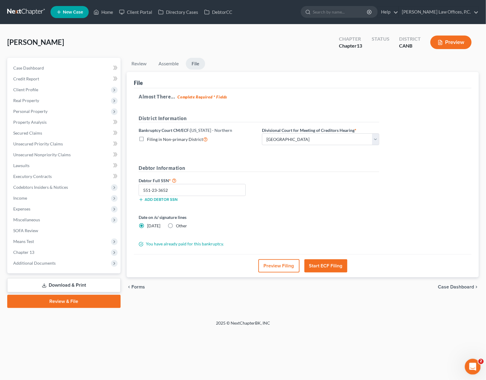
click at [476, 368] on div "Open Intercom Messenger" at bounding box center [472, 366] width 20 height 20
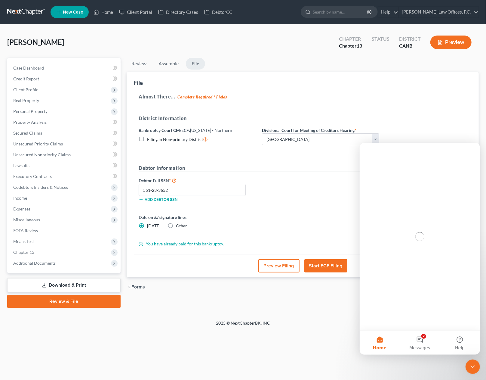
scroll to position [0, 0]
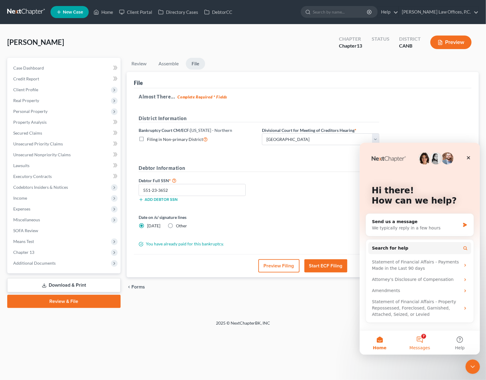
click at [416, 335] on button "7 Messages" at bounding box center [419, 342] width 40 height 24
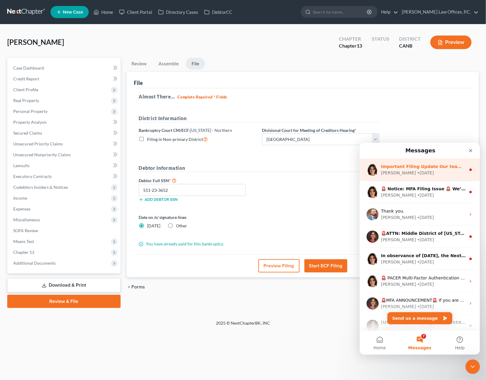
click at [416, 174] on div "Emma • 6d ago" at bounding box center [423, 172] width 85 height 6
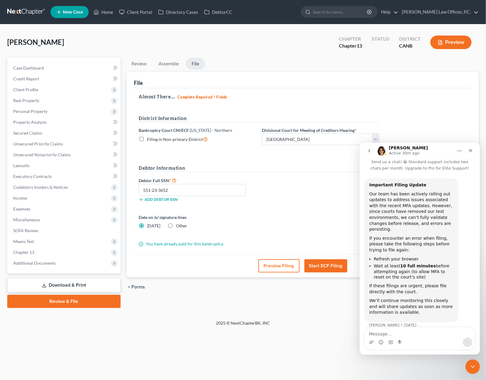
scroll to position [19, 0]
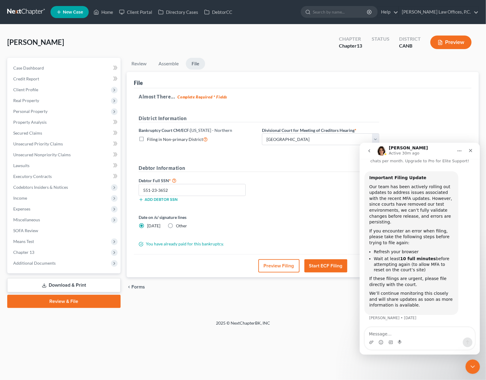
click at [319, 223] on div "Date on /s/ signature lines Today Other" at bounding box center [259, 224] width 247 height 20
click at [472, 149] on icon "Close" at bounding box center [470, 150] width 5 height 5
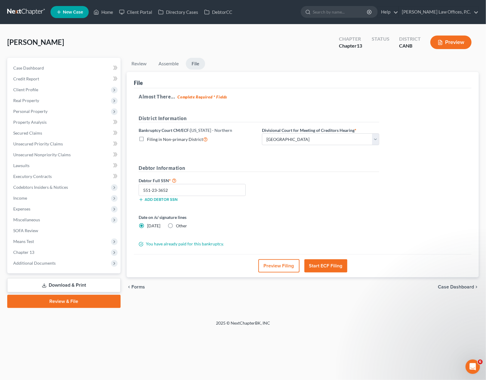
drag, startPoint x: 281, startPoint y: 174, endPoint x: 264, endPoint y: 174, distance: 16.2
click at [281, 174] on div "Debtor Information Debtor Full SSN * 551-23-3652 Add debtor SSN" at bounding box center [259, 185] width 247 height 42
click at [69, 87] on span "Client Profile" at bounding box center [64, 89] width 112 height 11
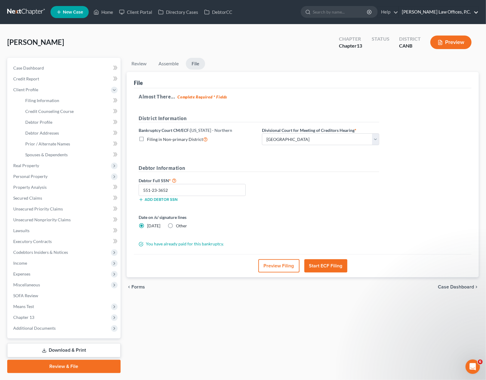
click at [448, 13] on link "[PERSON_NAME] Law Offices, P.C." at bounding box center [439, 12] width 80 height 11
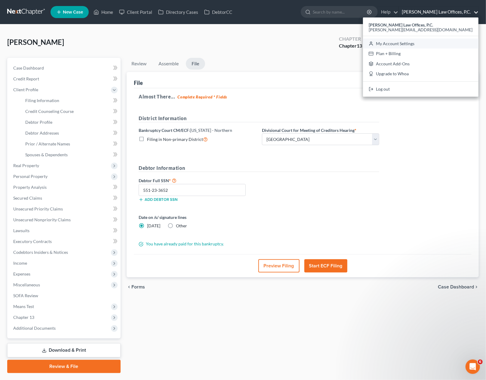
click at [435, 42] on link "My Account Settings" at bounding box center [421, 44] width 116 height 10
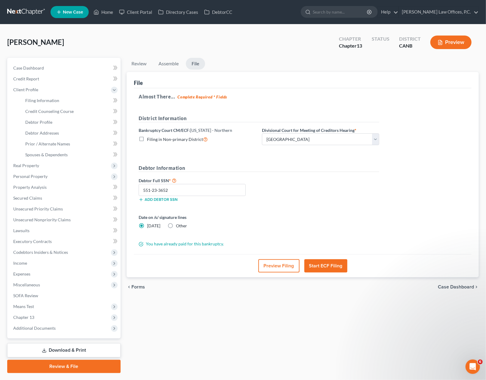
select select "9"
select select "29"
select select "4"
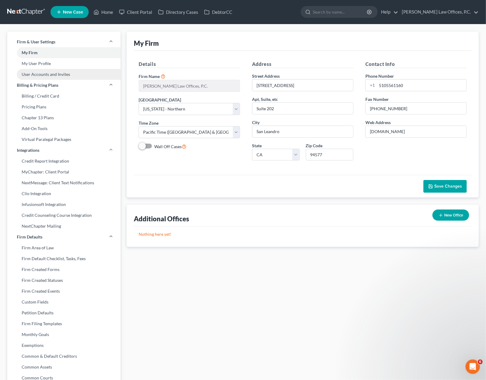
click at [66, 72] on link "User Accounts and Invites" at bounding box center [63, 74] width 113 height 11
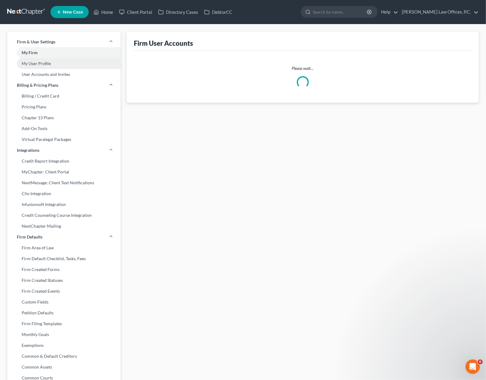
select select "0"
select select "2"
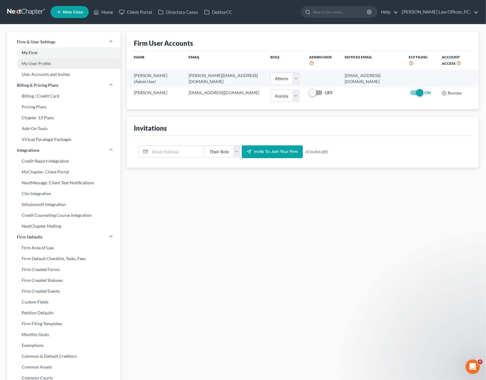
click at [66, 67] on link "My User Profile" at bounding box center [63, 63] width 113 height 11
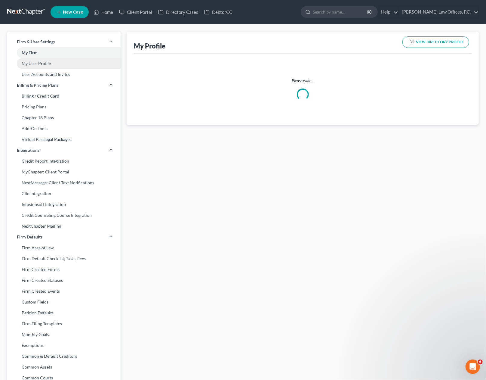
select select "4"
select select "9"
select select "attorney"
select select "0"
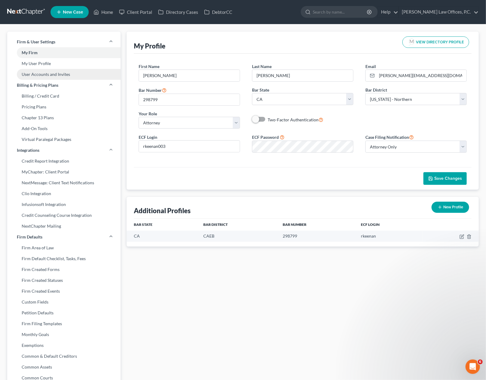
click at [58, 76] on link "User Accounts and Invites" at bounding box center [63, 74] width 113 height 11
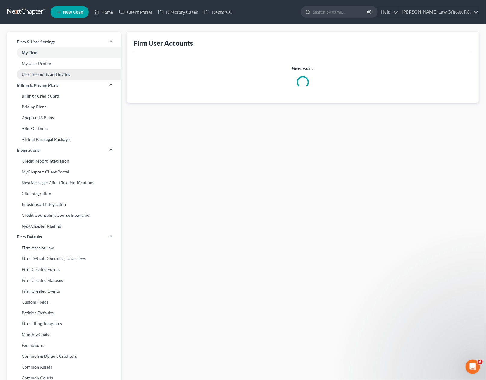
select select "0"
select select "2"
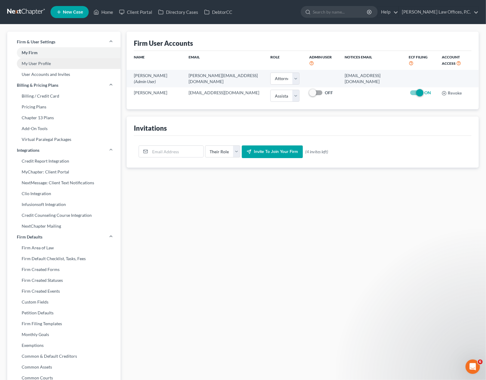
click at [58, 66] on link "My User Profile" at bounding box center [63, 63] width 113 height 11
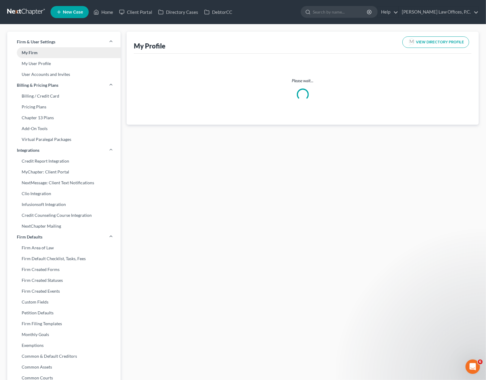
select select "4"
select select "9"
select select "attorney"
select select "0"
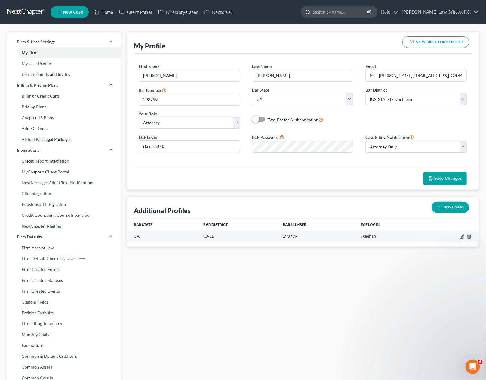
click at [365, 14] on input "search" at bounding box center [340, 11] width 55 height 11
type input "mfa"
click at [278, 38] on div "My Profile VIEW DIRECTORY PROFILE" at bounding box center [303, 43] width 338 height 22
click at [55, 51] on link "My Firm" at bounding box center [63, 52] width 113 height 11
select select "9"
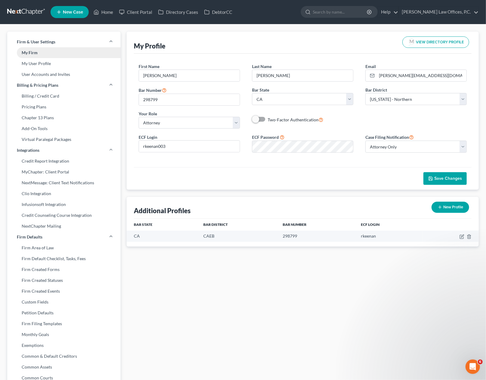
select select "29"
select select "4"
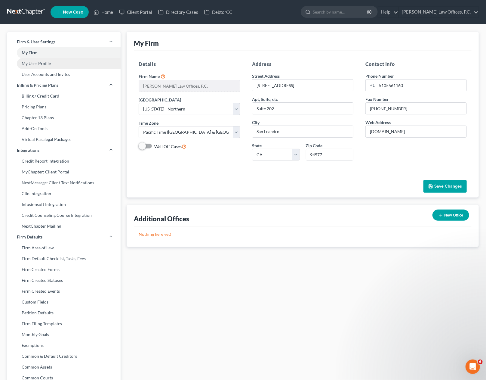
click at [53, 63] on link "My User Profile" at bounding box center [63, 63] width 113 height 11
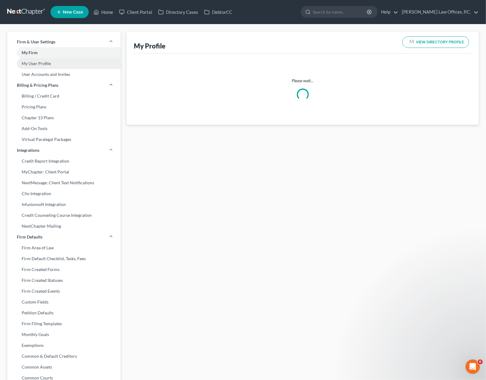
select select "4"
select select "9"
select select "attorney"
select select "0"
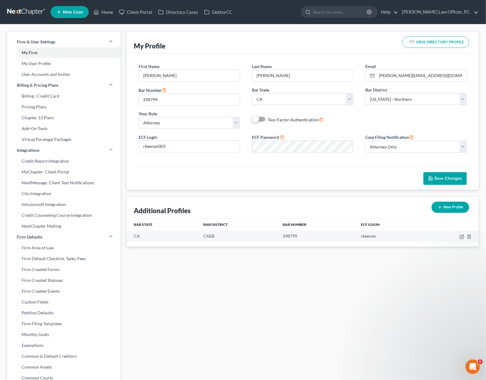
click at [264, 119] on span at bounding box center [259, 119] width 14 height 7
click at [309, 119] on span "Two-Factor Authentication" at bounding box center [293, 119] width 51 height 5
click at [274, 119] on input "Two-Factor Authentication" at bounding box center [272, 118] width 4 height 4
click at [255, 118] on span at bounding box center [259, 119] width 14 height 7
click at [268, 119] on label "Two-Factor Authentication" at bounding box center [296, 119] width 56 height 7
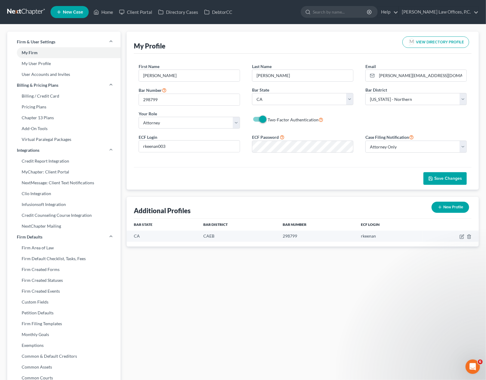
click at [270, 119] on input "Two-Factor Authentication" at bounding box center [272, 118] width 4 height 4
checkbox input "false"
click at [66, 75] on link "User Accounts and Invites" at bounding box center [63, 74] width 113 height 11
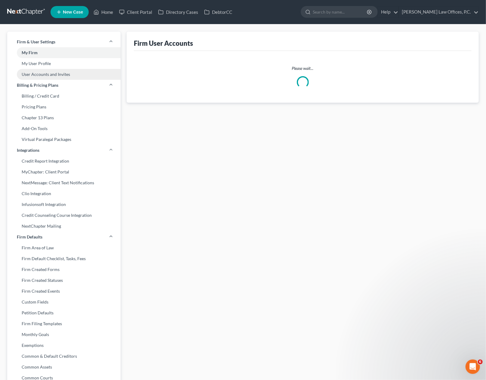
select select "0"
select select "2"
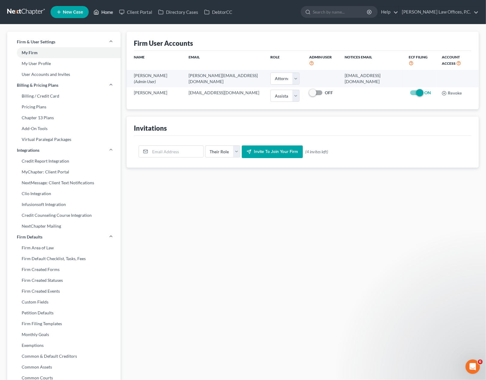
click at [96, 13] on icon at bounding box center [96, 11] width 5 height 7
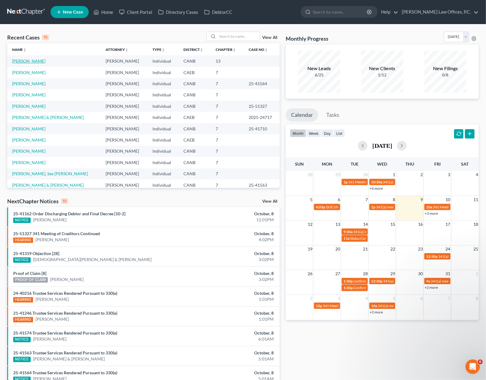
click at [36, 59] on link "[PERSON_NAME]" at bounding box center [28, 60] width 33 height 5
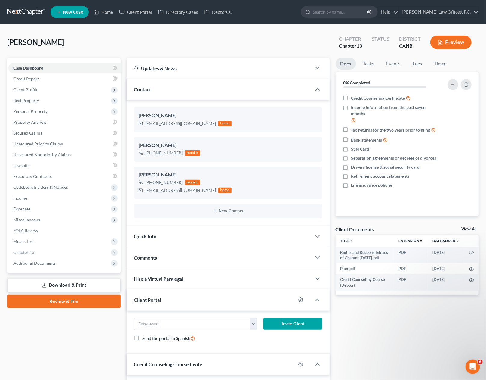
click at [73, 299] on link "Review & File" at bounding box center [63, 301] width 113 height 13
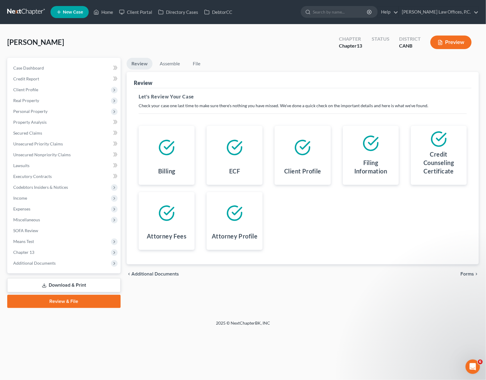
click at [462, 273] on span "Forms" at bounding box center [468, 273] width 14 height 5
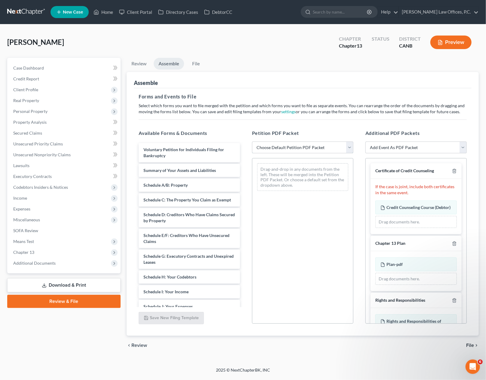
click at [304, 143] on select "Choose Default Petition PDF Packet Emergency Filing (Voluntary Petition and Cre…" at bounding box center [302, 147] width 101 height 12
select select "1"
click at [252, 141] on select "Choose Default Petition PDF Packet Emergency Filing (Voluntary Petition and Cre…" at bounding box center [302, 147] width 101 height 12
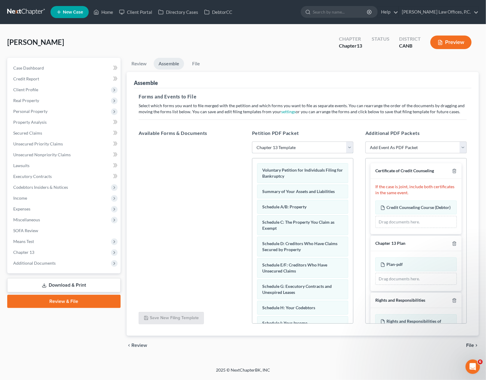
scroll to position [219, 0]
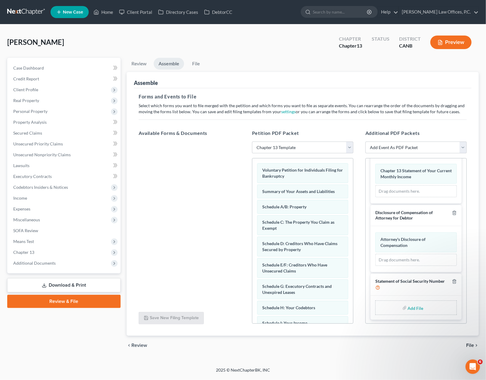
click at [417, 306] on input "file" at bounding box center [415, 307] width 14 height 11
type input "C:\fakepath\SSN STMT.pdf"
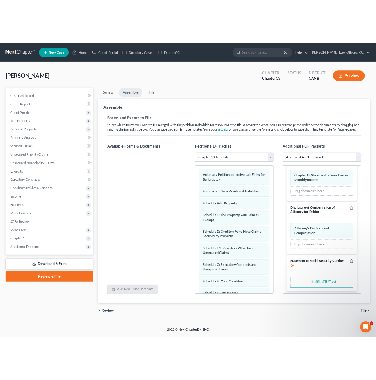
scroll to position [211, 0]
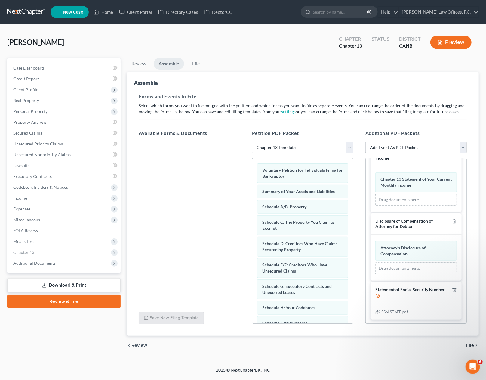
click at [471, 345] on span "File" at bounding box center [470, 345] width 8 height 5
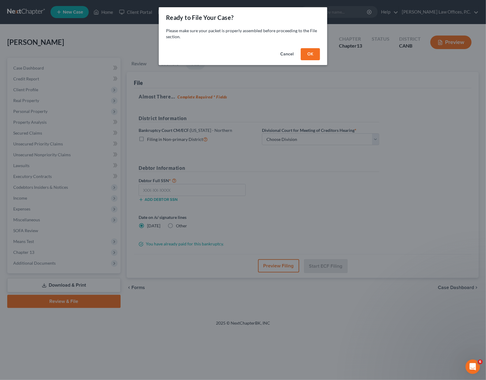
click at [310, 51] on button "OK" at bounding box center [310, 54] width 19 height 12
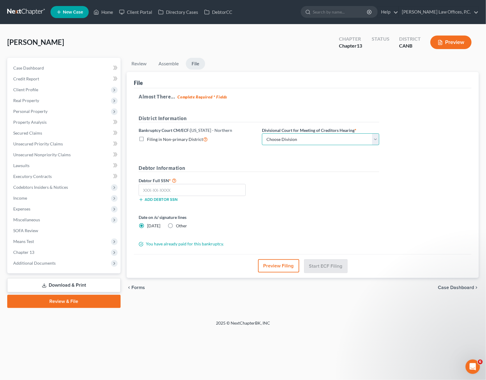
click at [283, 142] on select "Choose Division Oakland San Francisco San Jose Santa Rosa" at bounding box center [320, 139] width 117 height 12
click at [284, 139] on select "Choose Division Oakland San Francisco San Jose Santa Rosa" at bounding box center [320, 139] width 117 height 12
select select "1"
click at [262, 133] on select "Choose Division Oakland San Francisco San Jose Santa Rosa" at bounding box center [320, 139] width 117 height 12
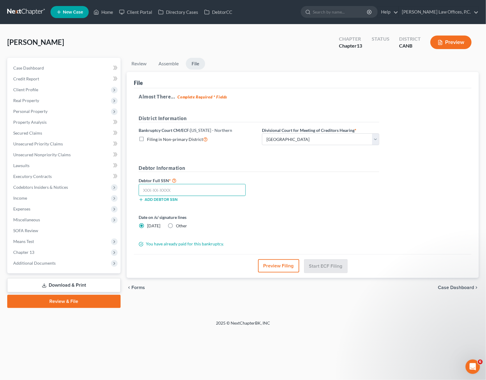
click at [228, 189] on input "text" at bounding box center [192, 190] width 107 height 12
paste input "551-23-3652"
type input "551-23-3652"
click at [329, 263] on button "Start ECF Filing" at bounding box center [325, 265] width 43 height 13
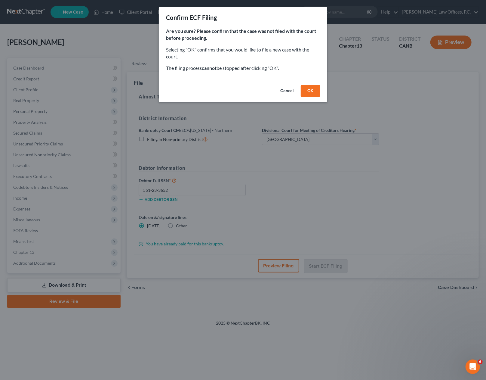
click at [313, 93] on button "OK" at bounding box center [310, 91] width 19 height 12
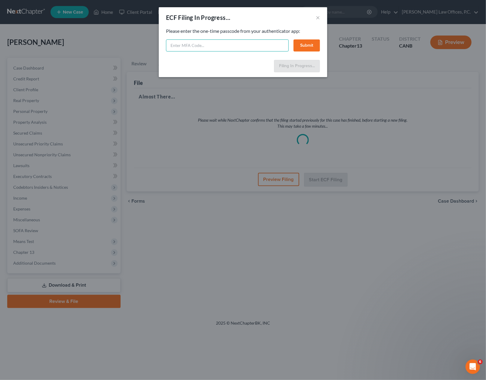
click at [190, 42] on input "text" at bounding box center [227, 45] width 123 height 12
type input "080615"
click at [306, 49] on button "Submit" at bounding box center [307, 45] width 26 height 12
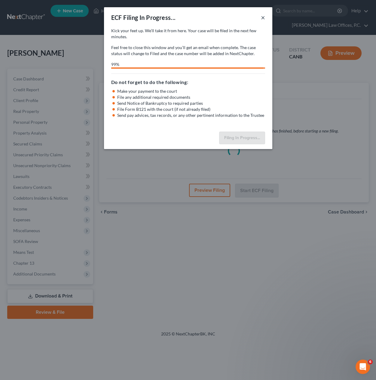
click at [264, 18] on button "×" at bounding box center [263, 17] width 4 height 7
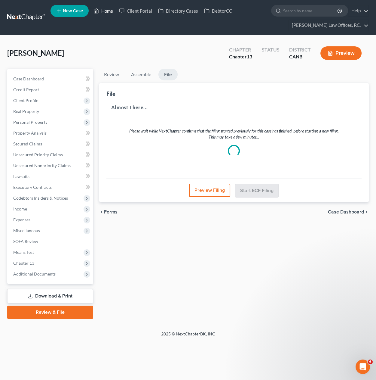
click at [106, 11] on link "Home" at bounding box center [104, 10] width 26 height 11
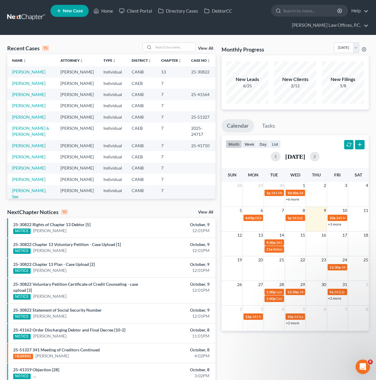
click at [75, 10] on span "New Case" at bounding box center [73, 11] width 20 height 5
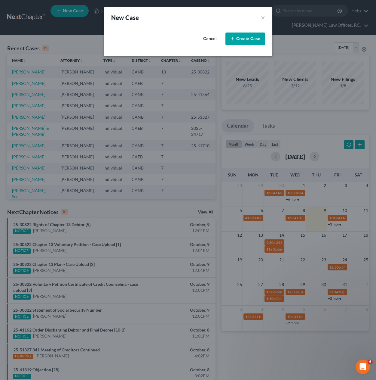
select select "9"
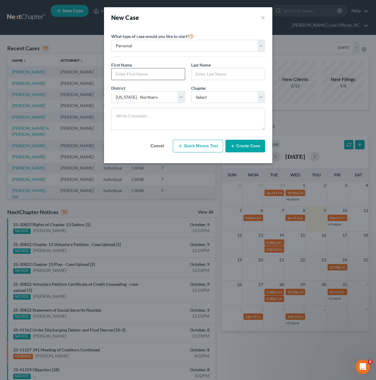
click at [147, 73] on input "text" at bounding box center [148, 73] width 73 height 11
type input "Thomas"
type input "Ramirez"
click at [195, 96] on select "Select 7 11 12 13" at bounding box center [228, 97] width 74 height 12
click at [191, 91] on select "Select 7 11 12 13" at bounding box center [228, 97] width 74 height 12
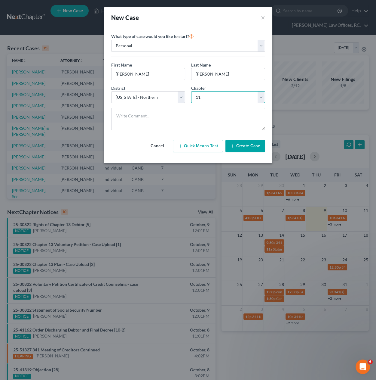
click at [202, 95] on select "Select 7 11 12 13" at bounding box center [228, 97] width 74 height 12
select select "0"
click at [191, 91] on select "Select 7 11 12 13" at bounding box center [228, 97] width 74 height 12
click at [237, 145] on button "Create Case" at bounding box center [246, 146] width 40 height 13
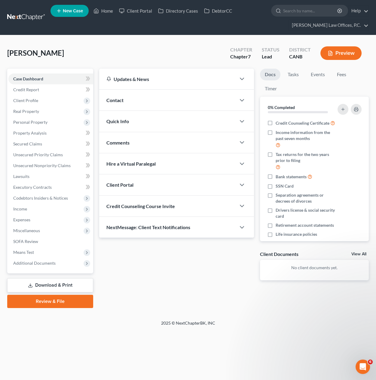
click at [131, 104] on div "Contact" at bounding box center [167, 100] width 137 height 21
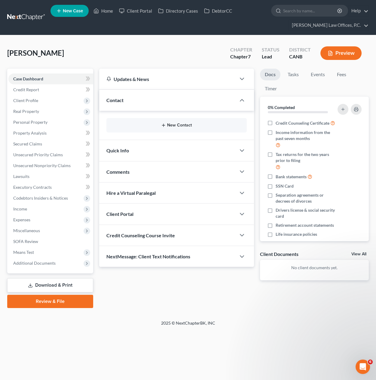
click at [190, 127] on button "New Contact" at bounding box center [176, 125] width 131 height 5
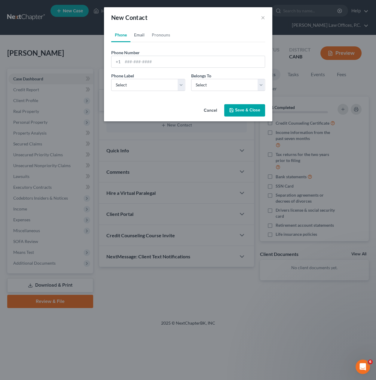
click at [140, 39] on link "Email" at bounding box center [140, 35] width 18 height 14
click at [151, 62] on input "email" at bounding box center [194, 61] width 142 height 11
paste input "thomas.ramirez0206@gmail.com"
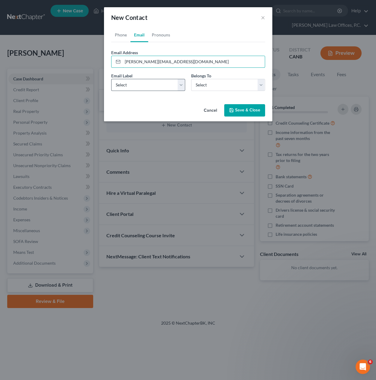
type input "thomas.ramirez0206@gmail.com"
click at [148, 80] on select "Select Home Work Other" at bounding box center [148, 85] width 74 height 12
select select "0"
click at [111, 79] on select "Select Home Work Other" at bounding box center [148, 85] width 74 height 12
click at [211, 87] on select "Select Client Other" at bounding box center [228, 85] width 74 height 12
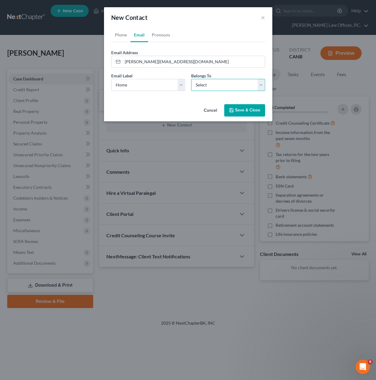
select select "0"
click at [191, 79] on select "Select Client Other" at bounding box center [228, 85] width 74 height 12
click at [242, 114] on button "Save & Close" at bounding box center [244, 110] width 41 height 13
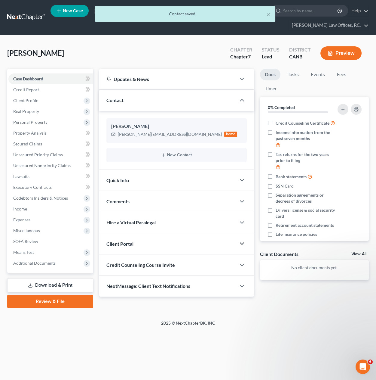
click at [239, 240] on icon "button" at bounding box center [242, 243] width 7 height 7
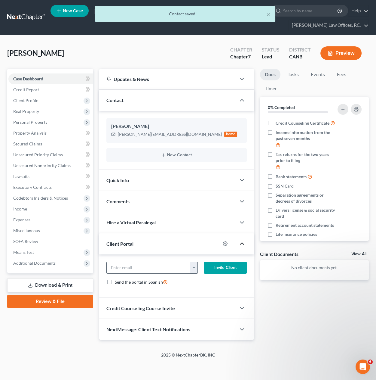
drag, startPoint x: 192, startPoint y: 261, endPoint x: 196, endPoint y: 264, distance: 3.9
click at [193, 262] on button "button" at bounding box center [193, 267] width 7 height 11
drag, startPoint x: 205, startPoint y: 278, endPoint x: 226, endPoint y: 264, distance: 25.1
click at [205, 278] on link "thomas.ramirez0206@gmail.com" at bounding box center [249, 281] width 116 height 10
type input "thomas.ramirez0206@gmail.com"
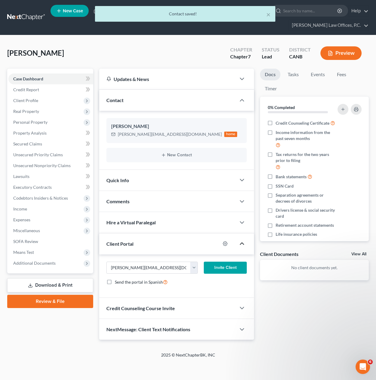
click at [223, 268] on button "Invite Client" at bounding box center [225, 267] width 43 height 12
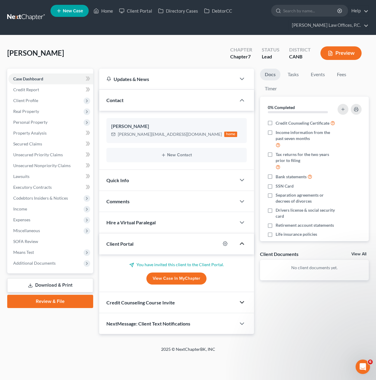
click at [240, 303] on icon "button" at bounding box center [242, 301] width 7 height 7
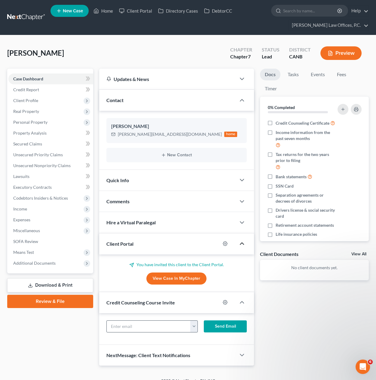
click at [195, 325] on button "button" at bounding box center [193, 325] width 7 height 11
click at [205, 339] on link "thomas.ramirez0206@gmail.com" at bounding box center [249, 339] width 116 height 10
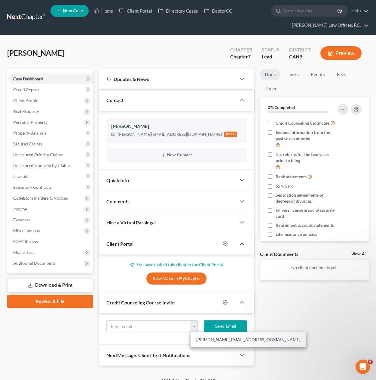
type input "thomas.ramirez0206@gmail.com"
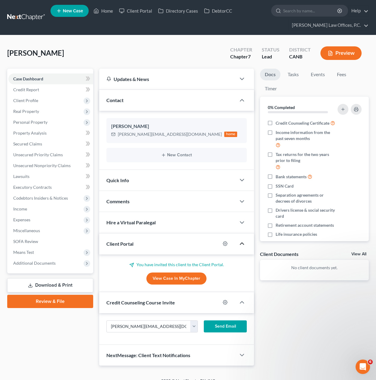
click at [224, 324] on button "Send Email" at bounding box center [225, 326] width 43 height 12
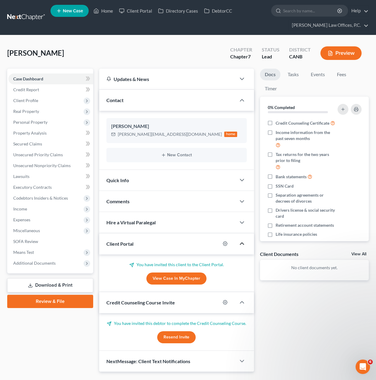
scroll to position [19, 0]
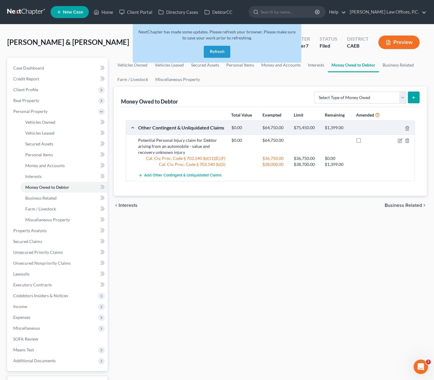
click at [216, 54] on button "Refresh" at bounding box center [217, 52] width 26 height 12
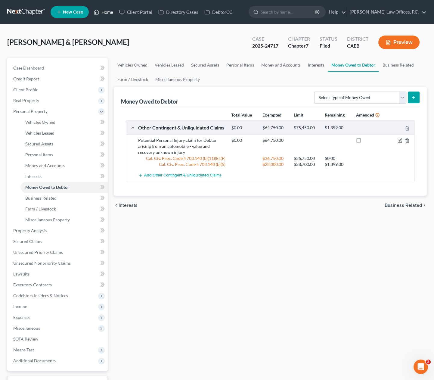
click at [107, 12] on link "Home" at bounding box center [104, 12] width 26 height 11
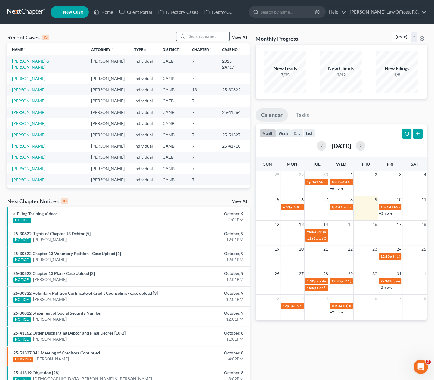
click at [200, 38] on input "search" at bounding box center [208, 36] width 42 height 9
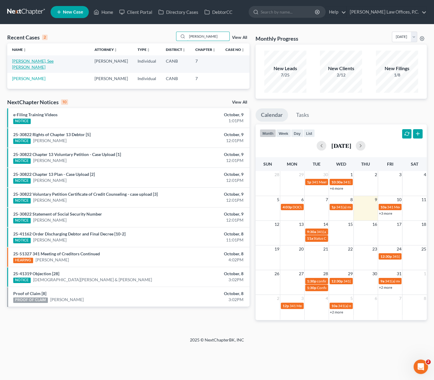
type input "wong"
click at [21, 61] on link "[PERSON_NAME], See [PERSON_NAME]" at bounding box center [33, 63] width 42 height 11
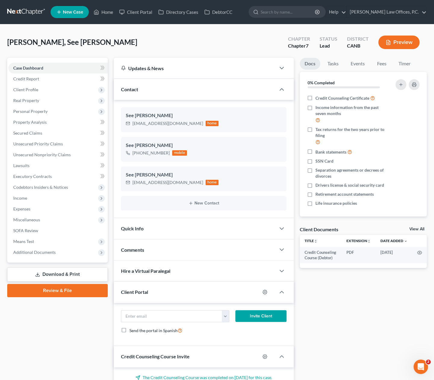
click at [82, 291] on link "Review & File" at bounding box center [57, 290] width 100 height 13
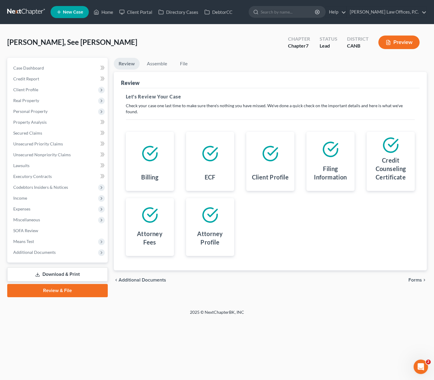
click at [413, 277] on span "Forms" at bounding box center [415, 279] width 14 height 5
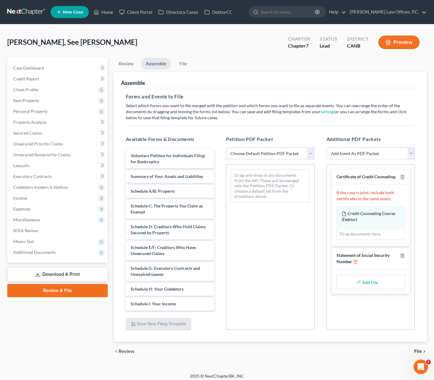
click at [278, 152] on select "Choose Default Petition PDF Packet Emergency Filing (Voluntary Petition and Cre…" at bounding box center [270, 153] width 88 height 12
select select "1"
click at [226, 147] on select "Choose Default Petition PDF Packet Emergency Filing (Voluntary Petition and Cre…" at bounding box center [270, 153] width 88 height 12
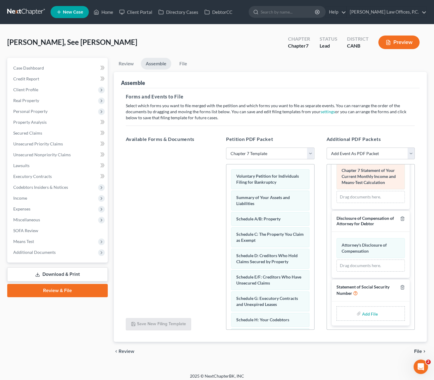
scroll to position [3, 0]
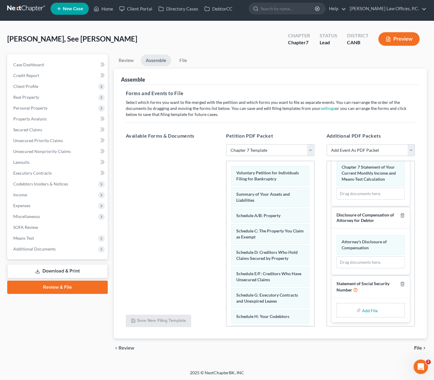
click at [367, 310] on input "file" at bounding box center [369, 309] width 14 height 11
type input "C:\fakepath\SSN STMT.pdf"
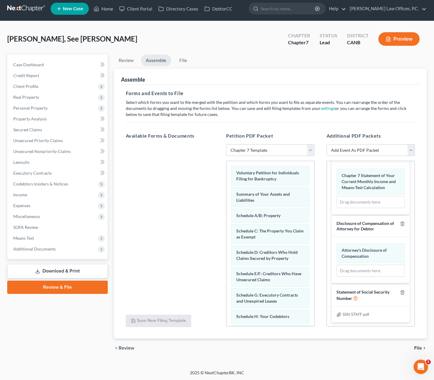
click at [415, 346] on span "File" at bounding box center [418, 347] width 8 height 5
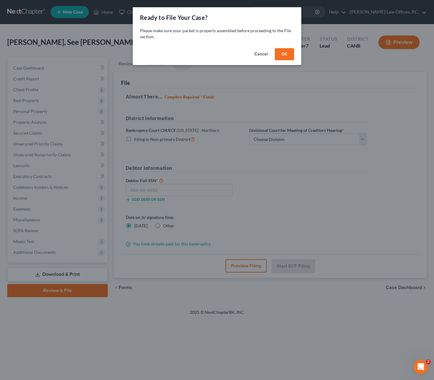
click at [284, 52] on button "OK" at bounding box center [284, 54] width 19 height 12
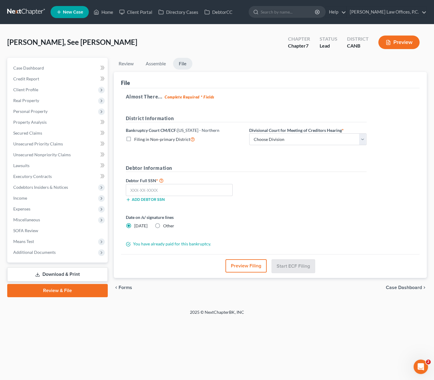
click at [278, 131] on label "Divisional Court for Meeting of Creditors Hearing *" at bounding box center [296, 130] width 94 height 6
click at [282, 137] on select "Choose Division Oakland San Francisco San Jose Santa Rosa" at bounding box center [307, 139] width 117 height 12
select select "0"
click at [249, 133] on select "Choose Division Oakland San Francisco San Jose Santa Rosa" at bounding box center [307, 139] width 117 height 12
click at [211, 191] on input "text" at bounding box center [179, 190] width 107 height 12
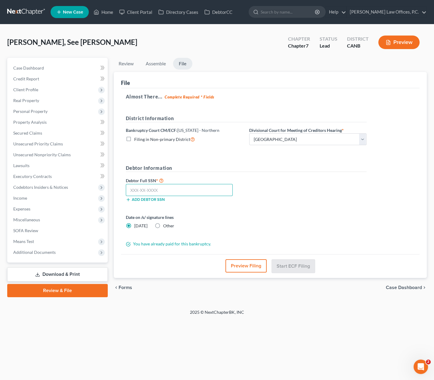
paste input "617-46-2838"
type input "617-46-2838"
click at [297, 264] on button "Start ECF Filing" at bounding box center [293, 265] width 43 height 13
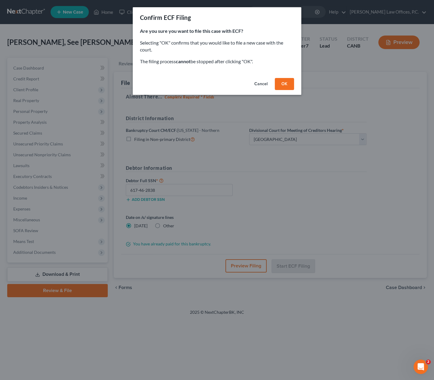
click at [286, 81] on button "OK" at bounding box center [284, 84] width 19 height 12
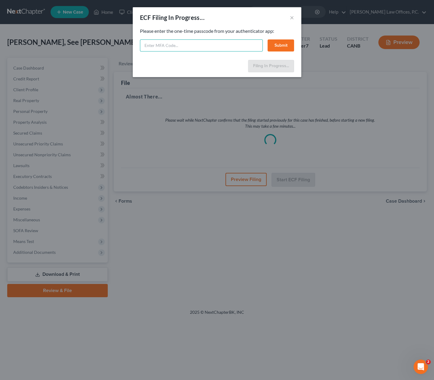
click at [234, 48] on input "text" at bounding box center [201, 45] width 123 height 12
type input "118780"
click at [279, 46] on button "Submit" at bounding box center [280, 45] width 26 height 12
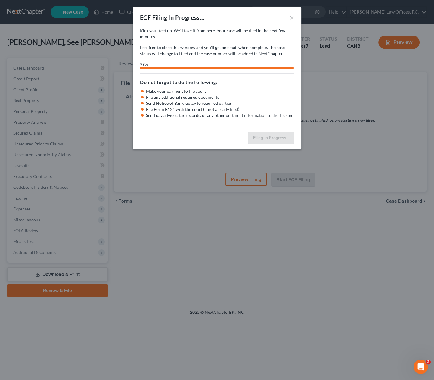
select select "0"
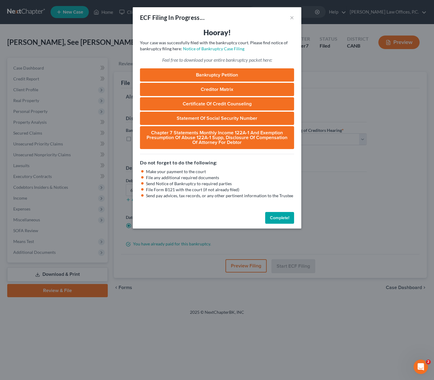
click at [276, 221] on button "Complete!" at bounding box center [279, 218] width 29 height 12
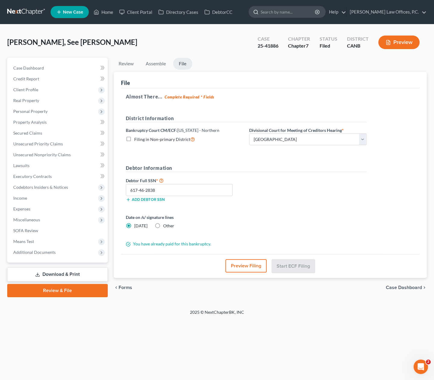
click at [292, 10] on input "search" at bounding box center [288, 11] width 55 height 11
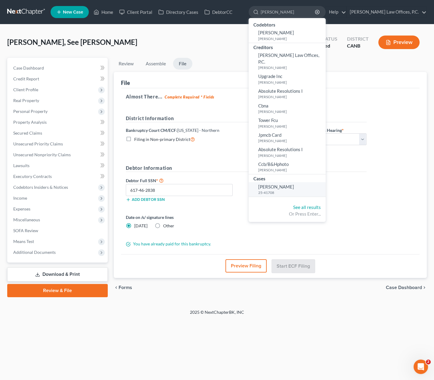
type input "morton"
click at [291, 190] on small "25-41708" at bounding box center [291, 192] width 66 height 5
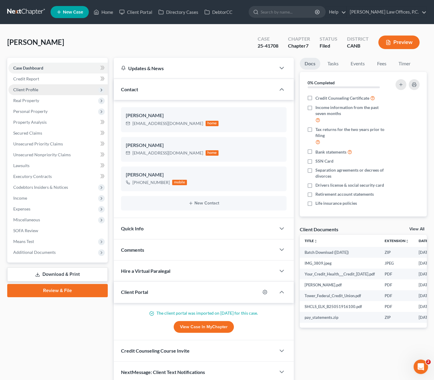
click at [69, 92] on span "Client Profile" at bounding box center [57, 89] width 99 height 11
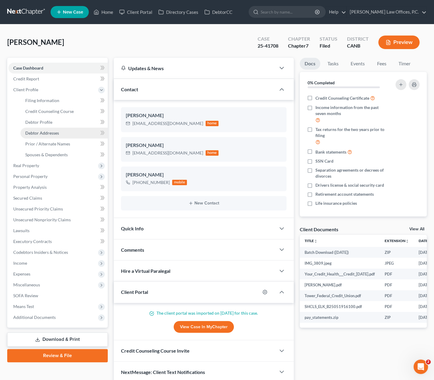
click at [59, 130] on link "Debtor Addresses" at bounding box center [63, 133] width 87 height 11
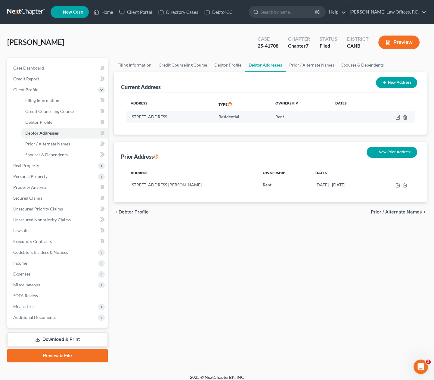
drag, startPoint x: 205, startPoint y: 116, endPoint x: 129, endPoint y: 113, distance: 76.4
click at [129, 113] on td "27162 Tampa Ave, Hayward, CA 94544" at bounding box center [170, 116] width 88 height 11
